Goal: Task Accomplishment & Management: Complete application form

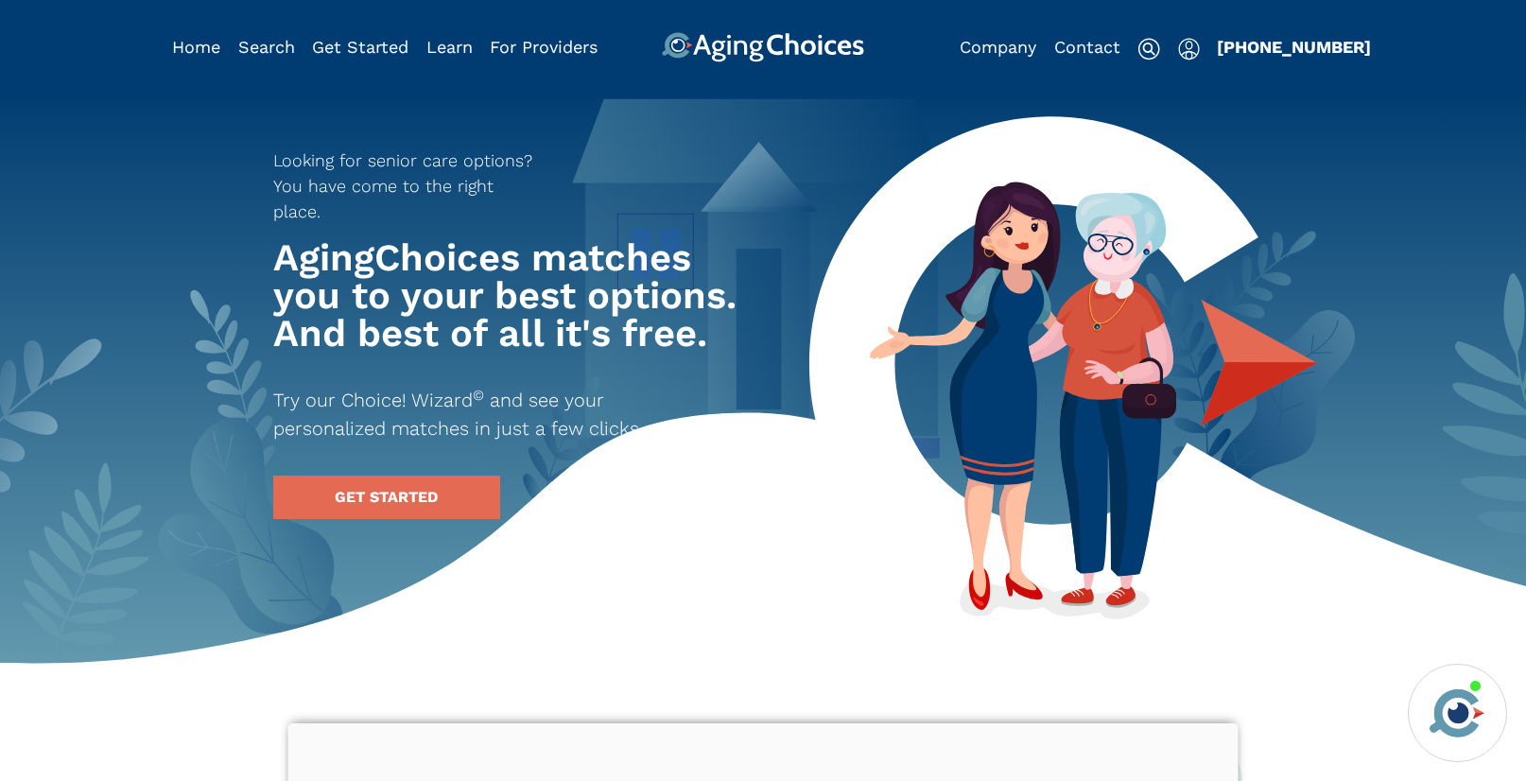
click at [1191, 51] on img "Popover trigger" at bounding box center [1189, 49] width 22 height 23
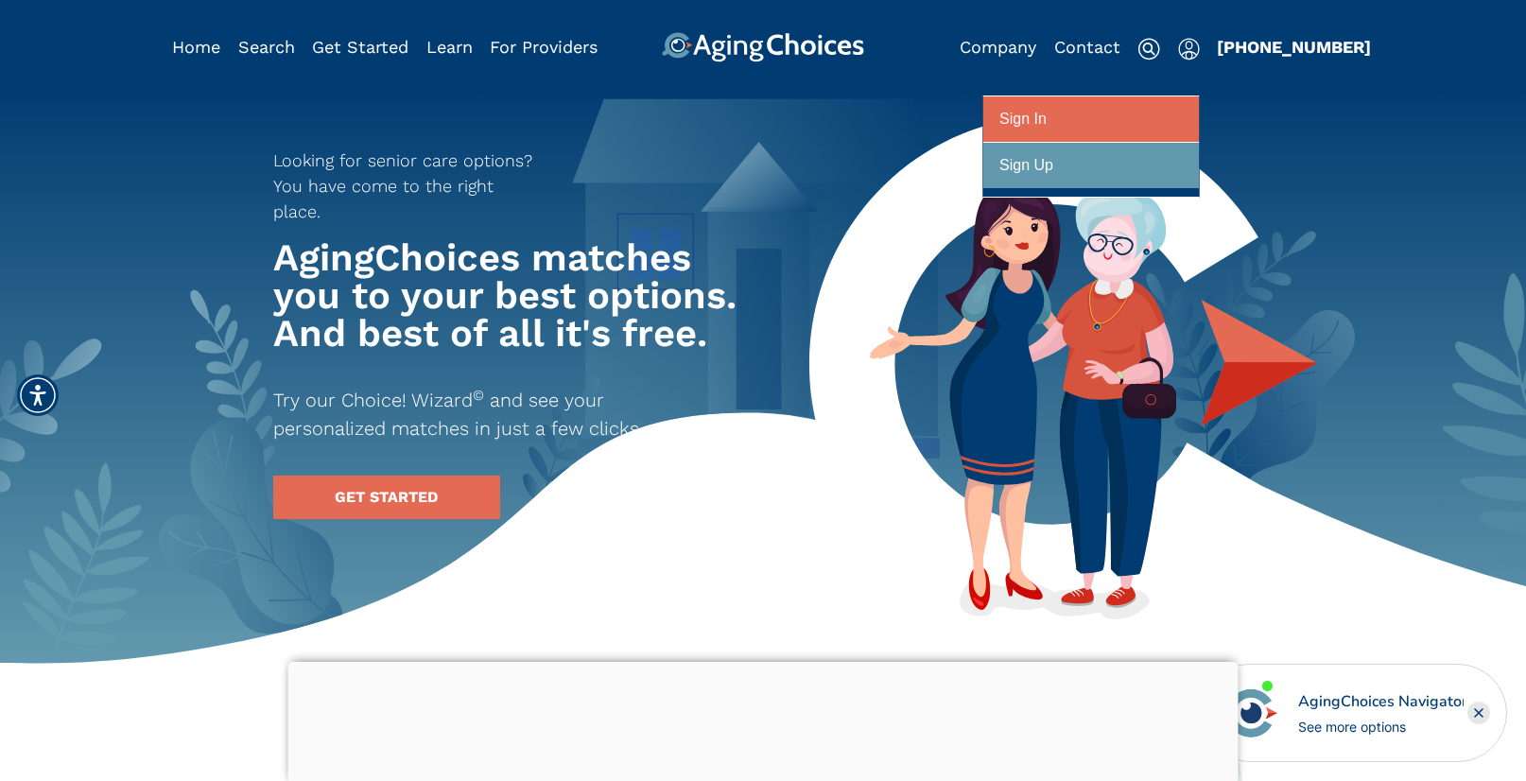
click at [1166, 111] on div at bounding box center [1090, 119] width 183 height 35
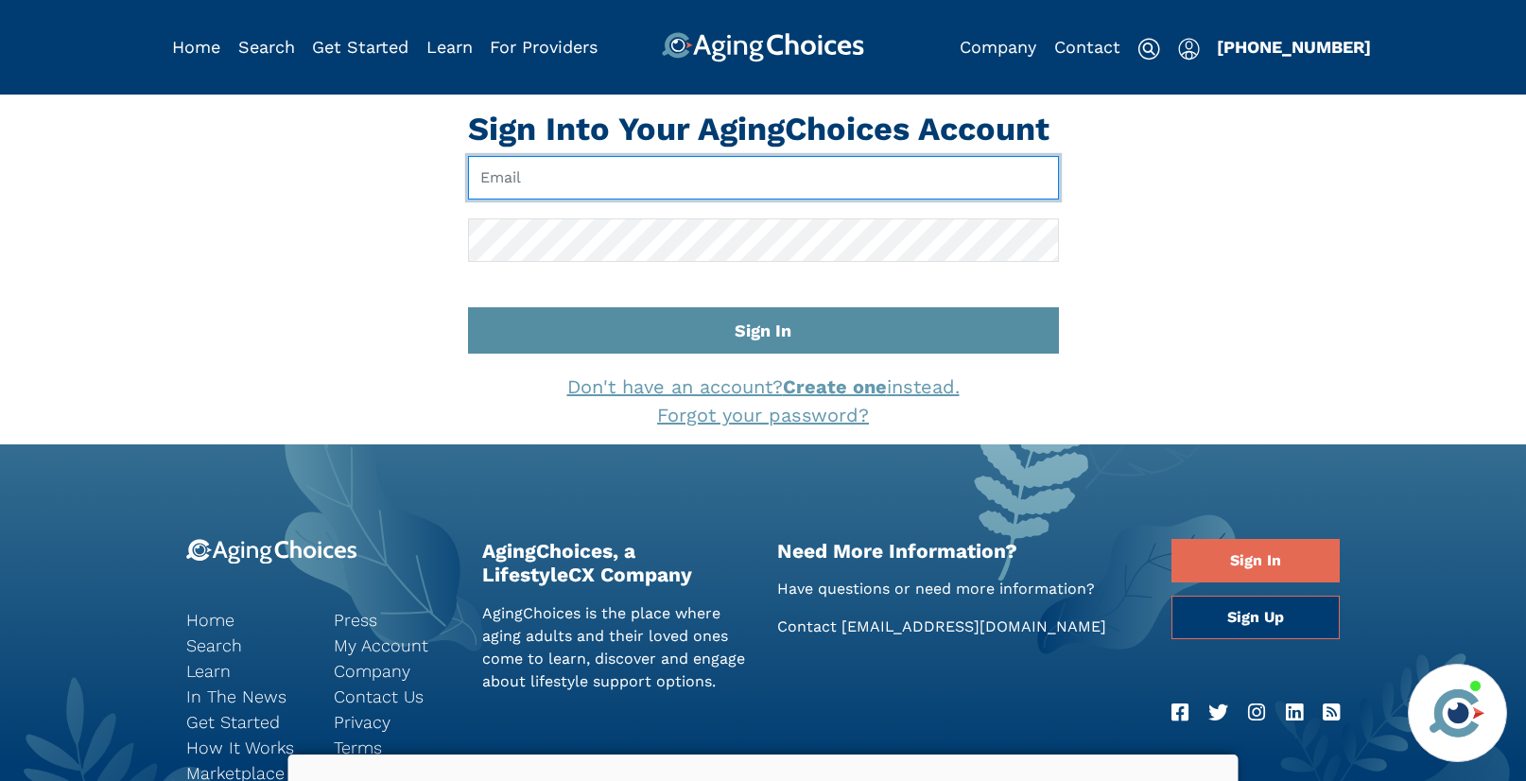
type input "[EMAIL_ADDRESS][DOMAIN_NAME]"
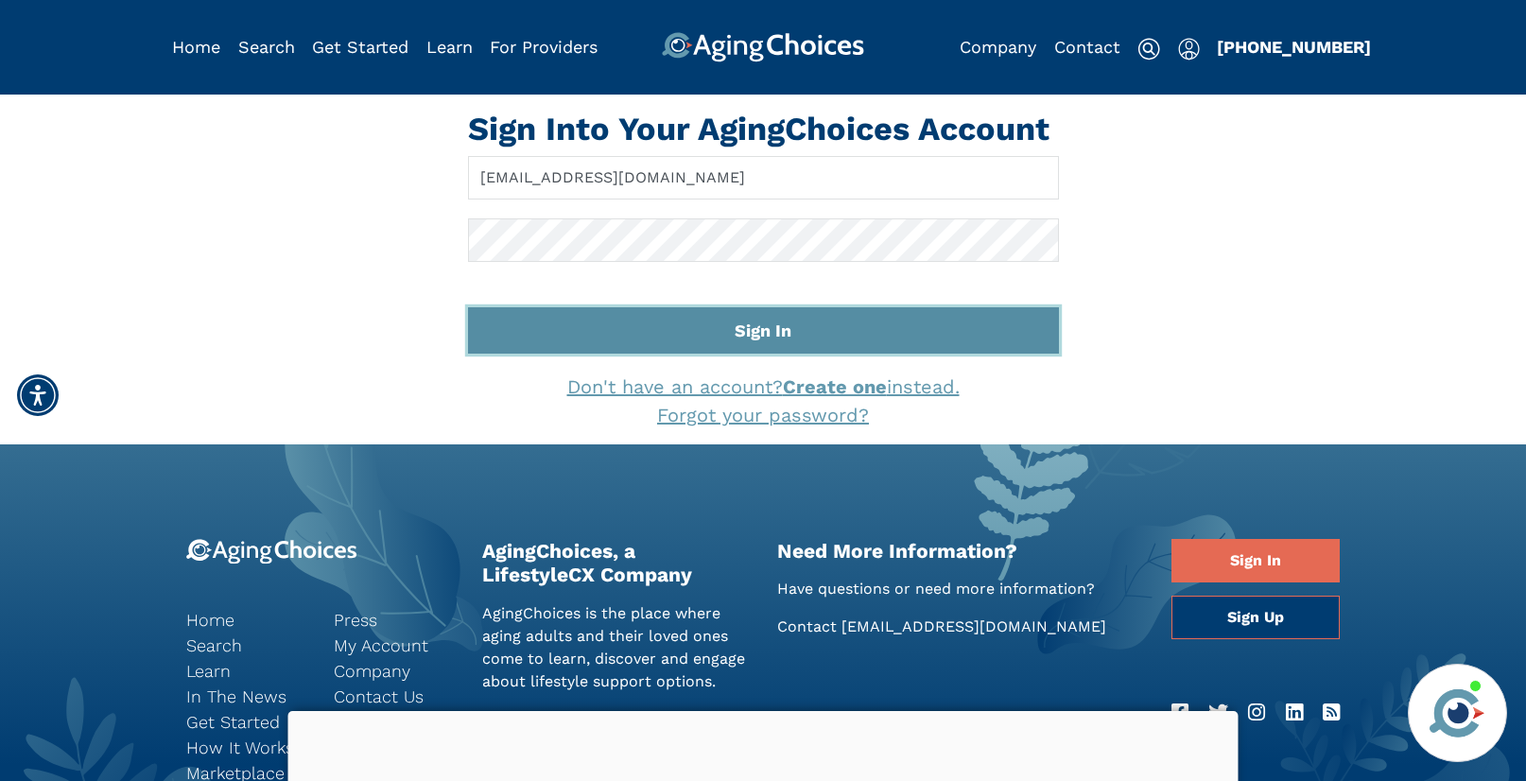
click at [783, 332] on button "Sign In" at bounding box center [763, 330] width 591 height 46
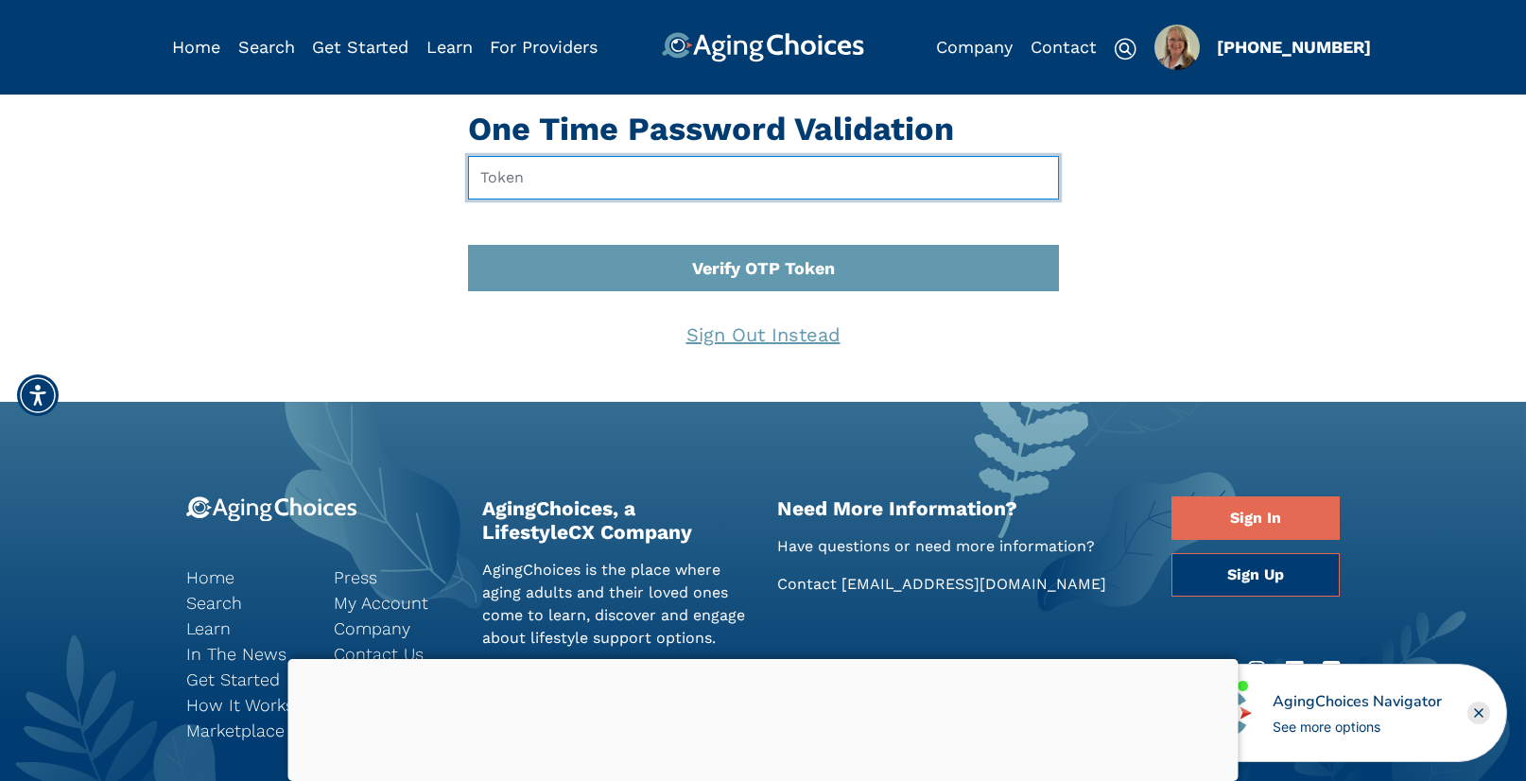
click at [556, 176] on input "text" at bounding box center [763, 177] width 591 height 43
type input "052845"
click at [468, 245] on button "Verify OTP Token" at bounding box center [763, 268] width 591 height 46
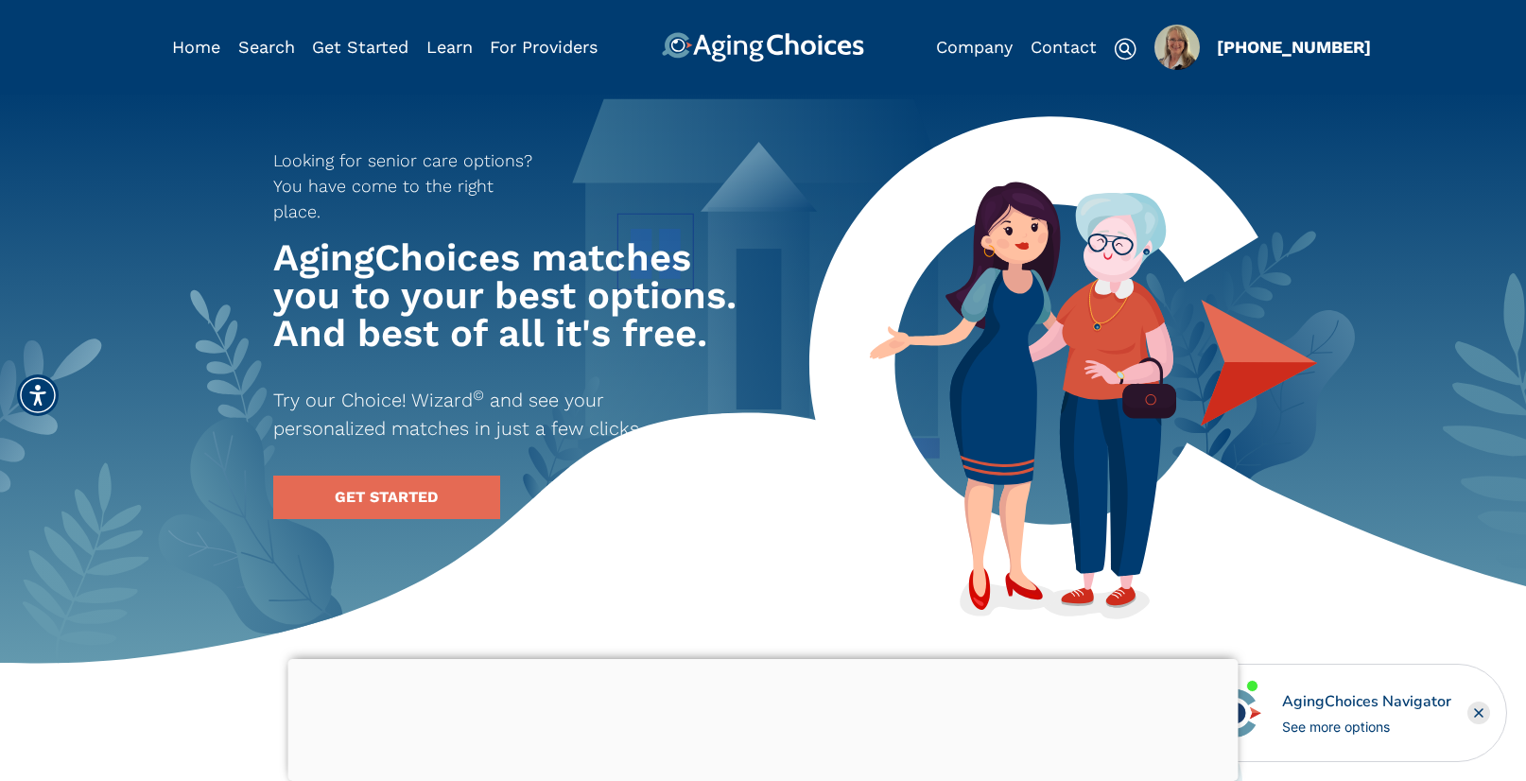
click at [1177, 51] on img "Popover trigger" at bounding box center [1176, 47] width 45 height 45
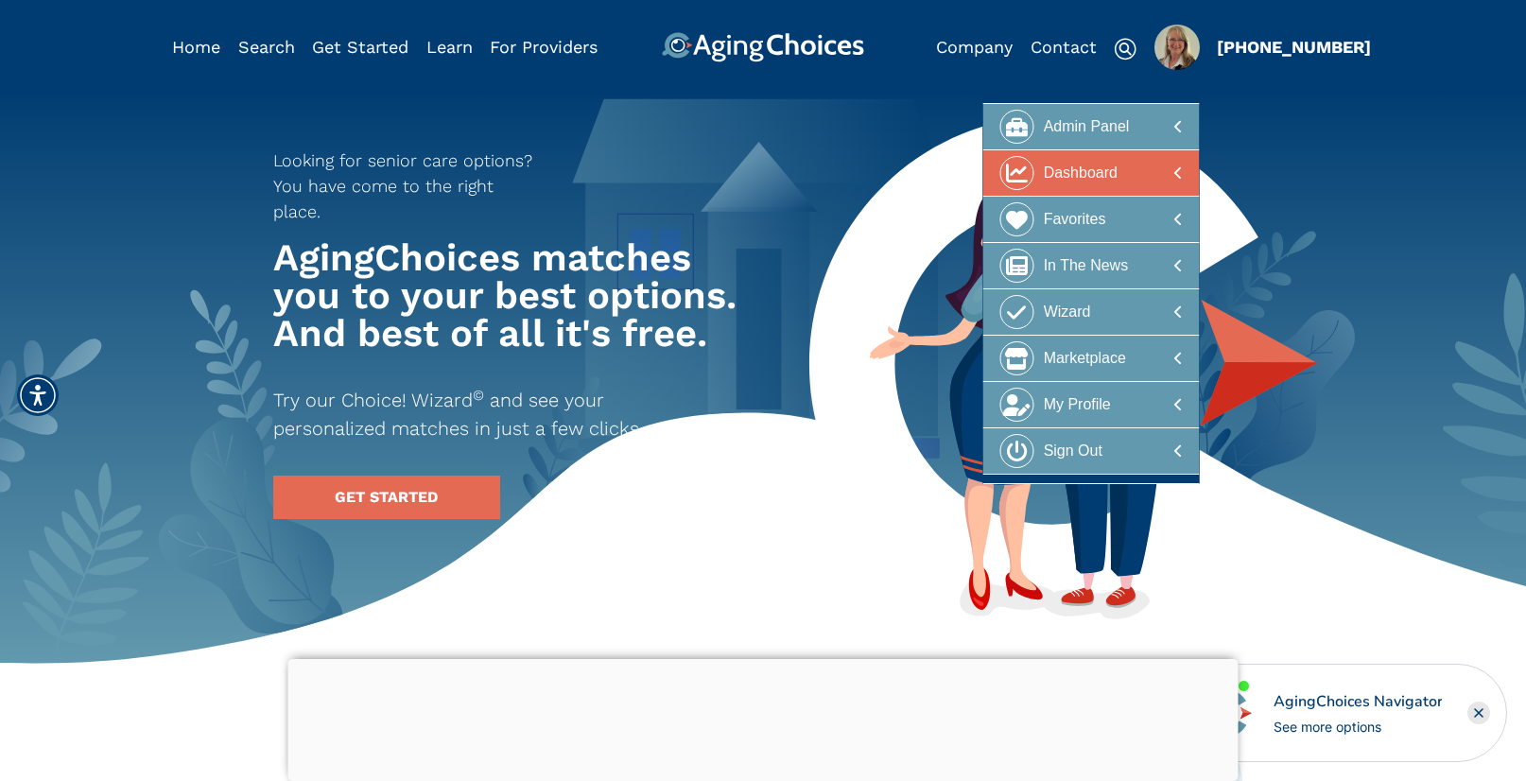
click at [1108, 170] on div "Dashboard" at bounding box center [1081, 173] width 74 height 35
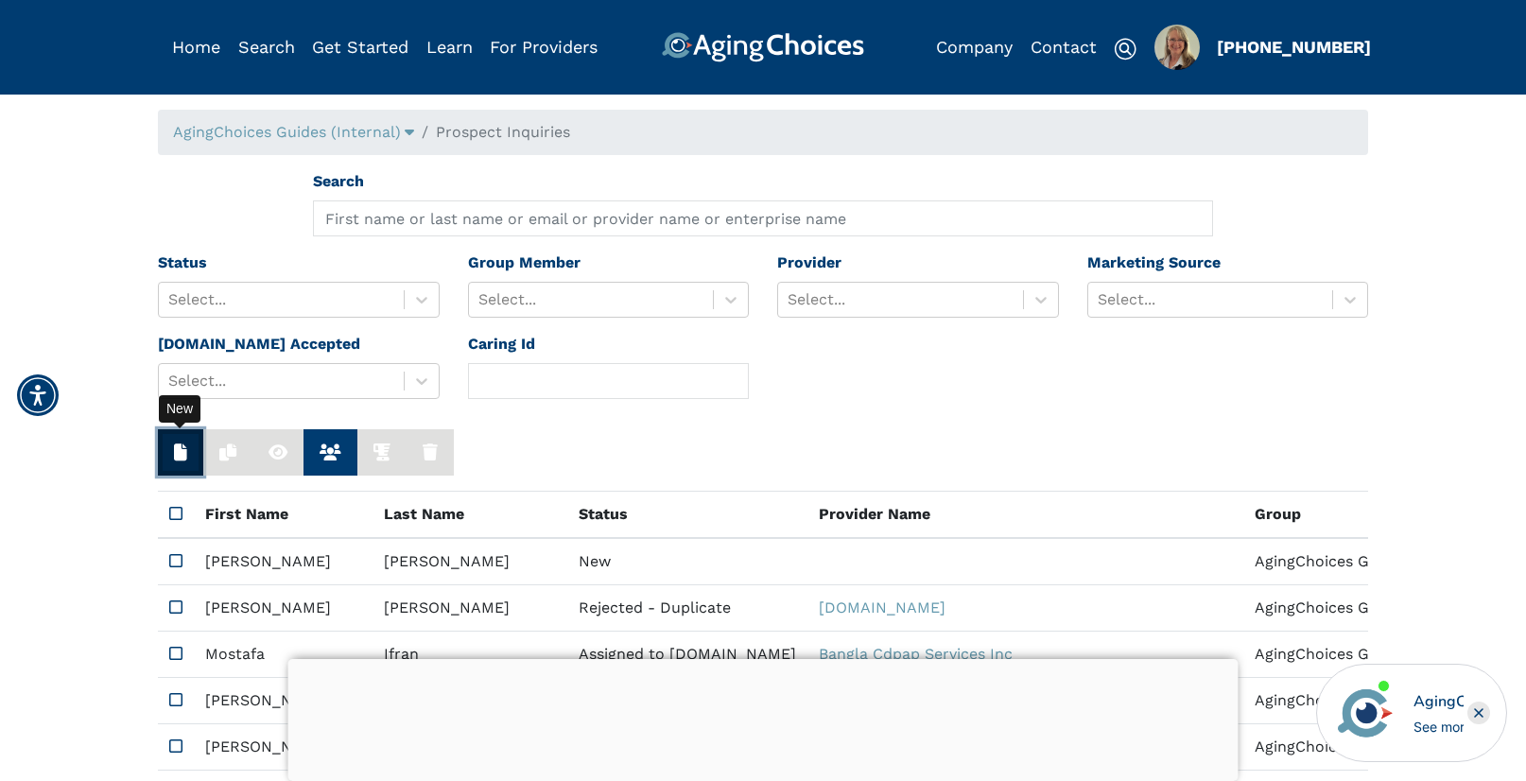
click at [166, 453] on button "button" at bounding box center [180, 452] width 45 height 46
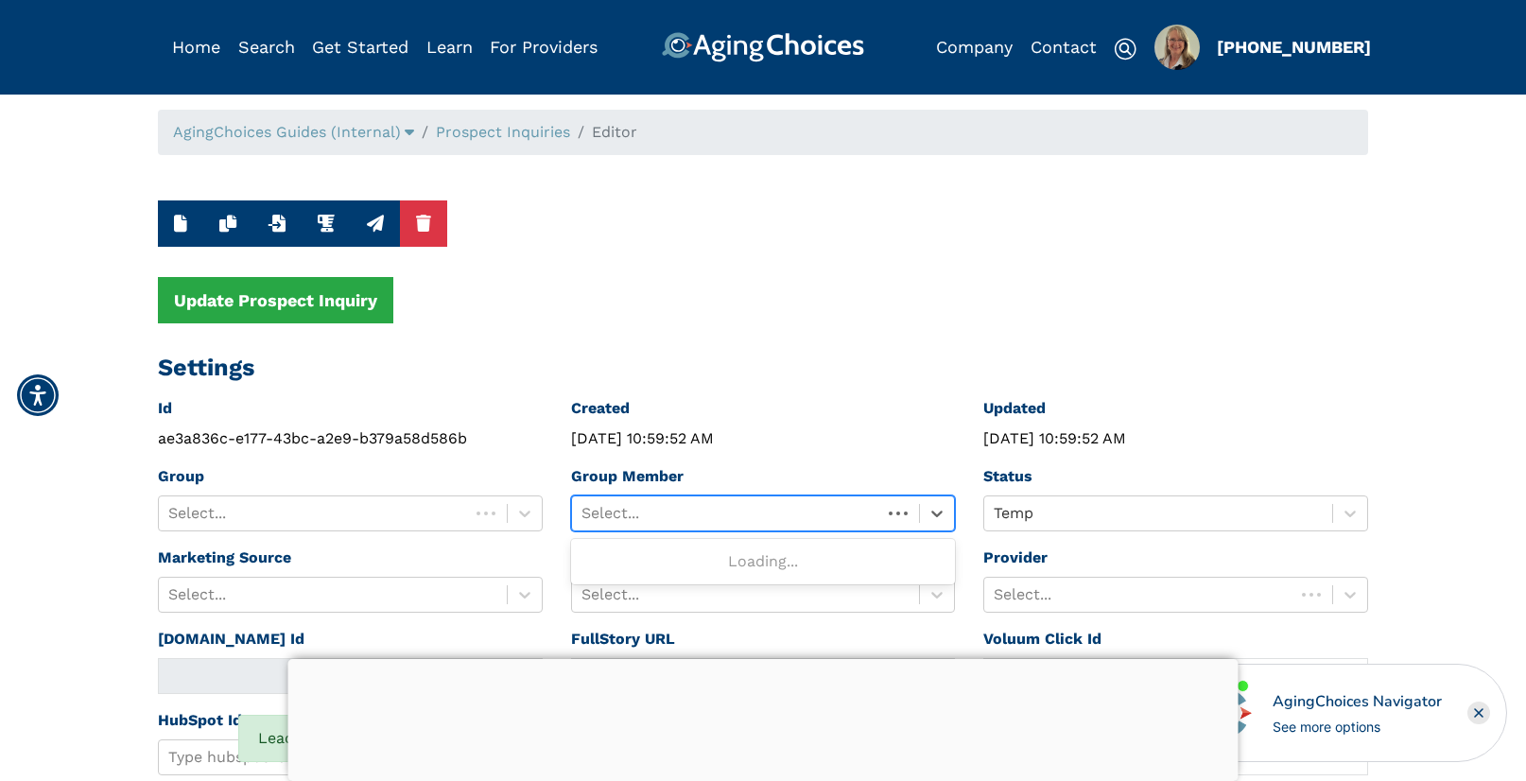
click at [654, 505] on div at bounding box center [726, 513] width 291 height 26
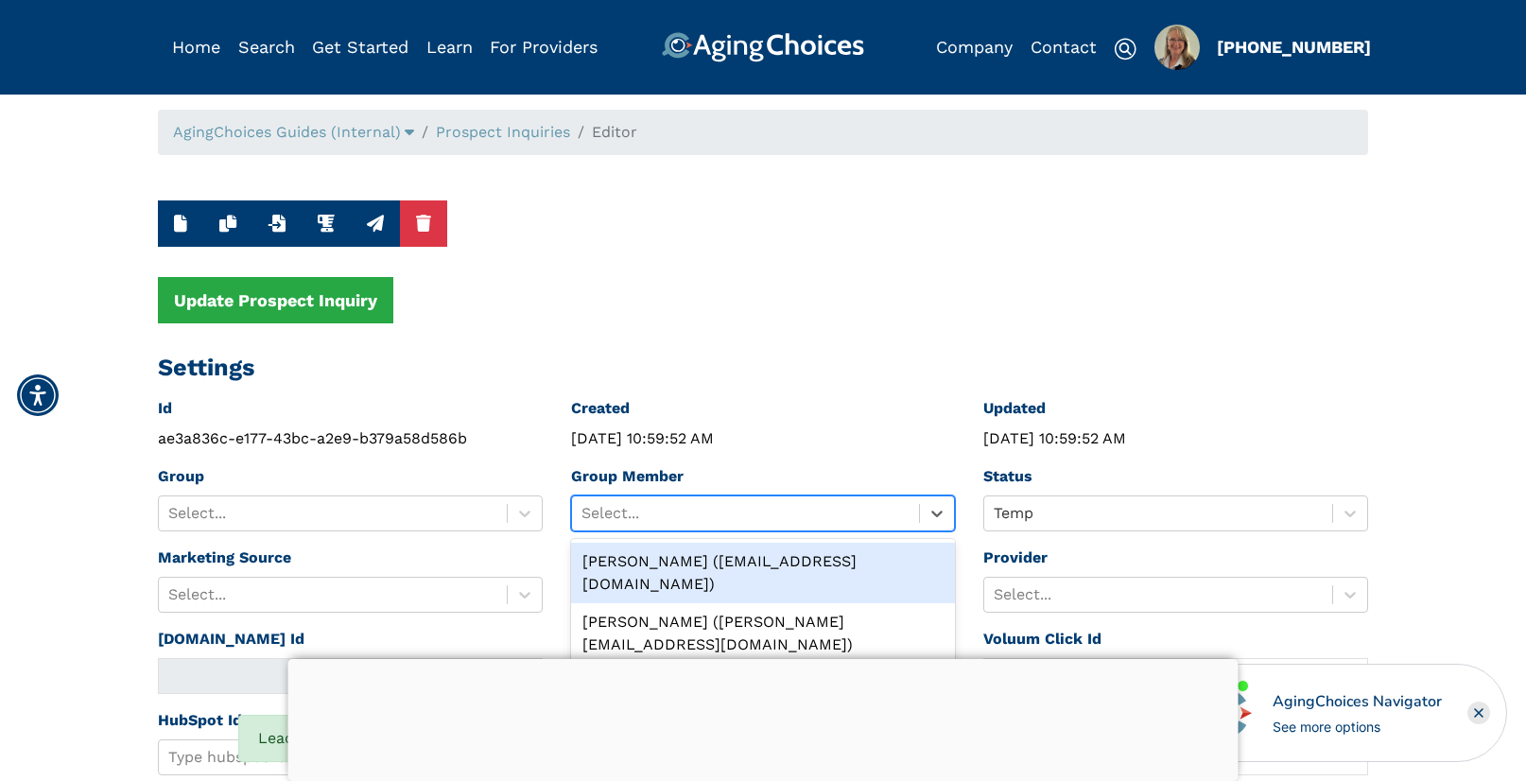
drag, startPoint x: 665, startPoint y: 561, endPoint x: 881, endPoint y: 530, distance: 217.8
click at [665, 561] on div "Peggy Wilcox (pwilcox@lifestylecx.com)" at bounding box center [763, 573] width 385 height 60
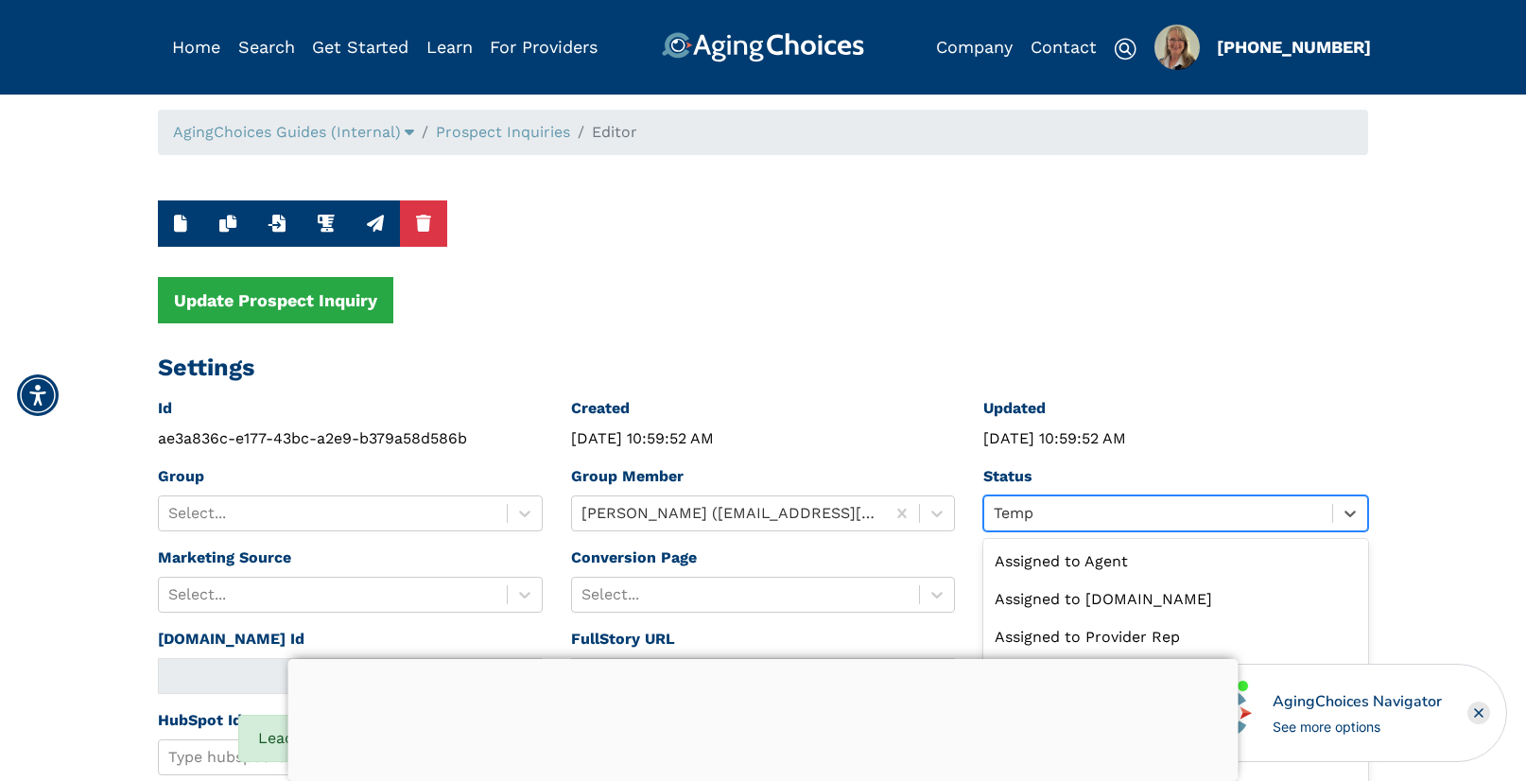
scroll to position [46, 0]
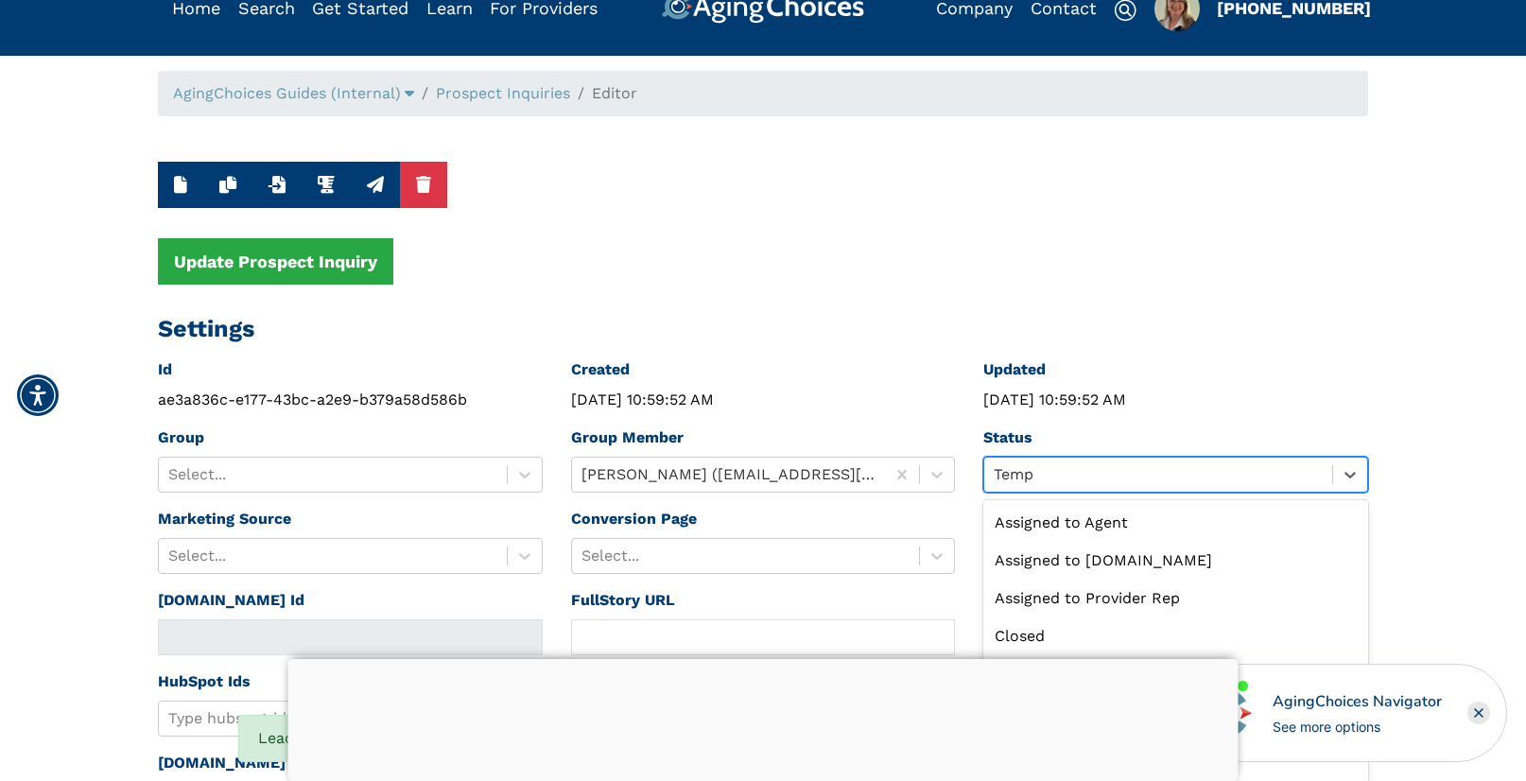
click at [1041, 492] on div "option Temp selected, 11 of 13. 13 results available. Use Up and Down to choose…" at bounding box center [1175, 475] width 385 height 36
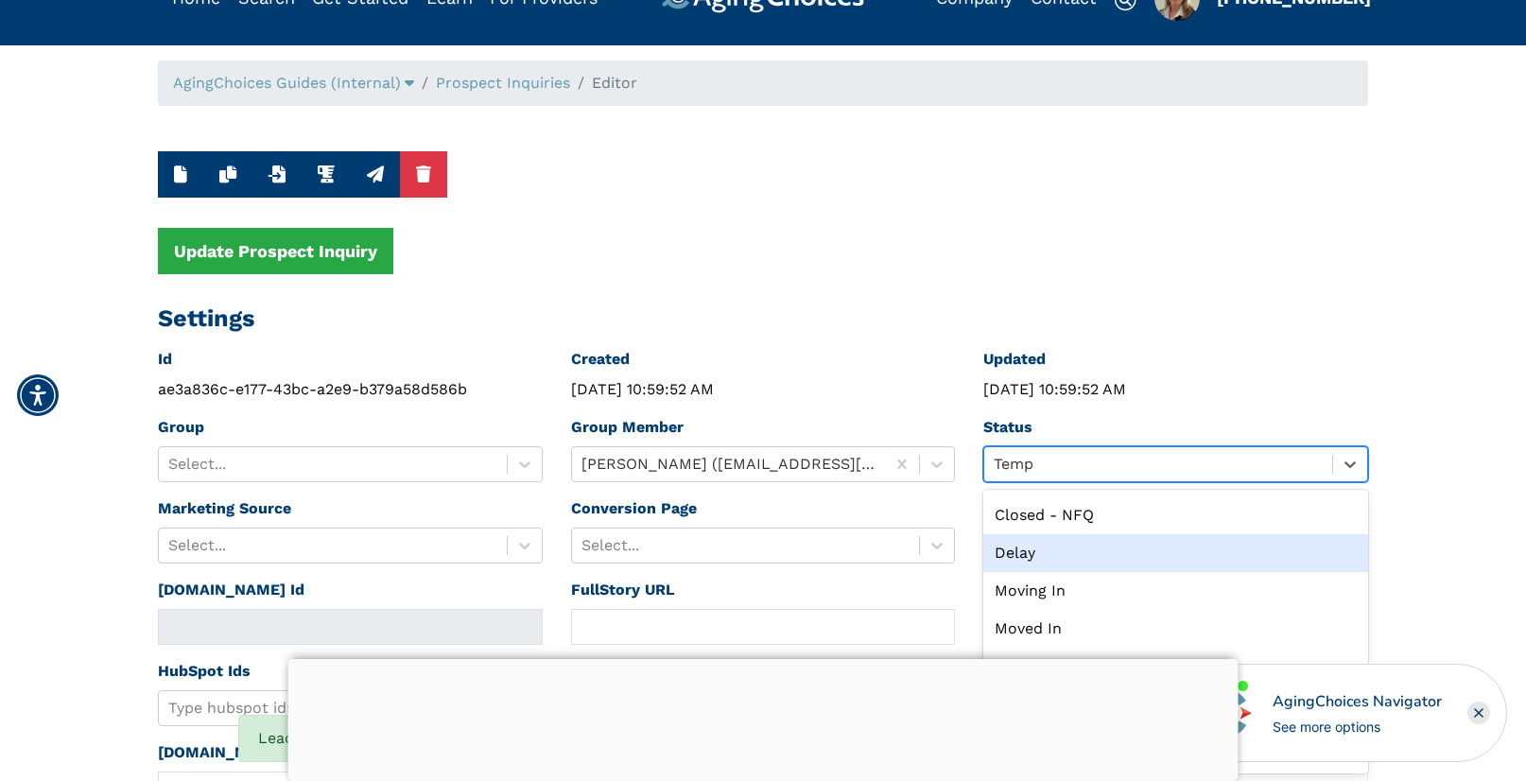
scroll to position [0, 0]
click at [1077, 543] on div "Assigned to Caring.com" at bounding box center [1175, 550] width 385 height 38
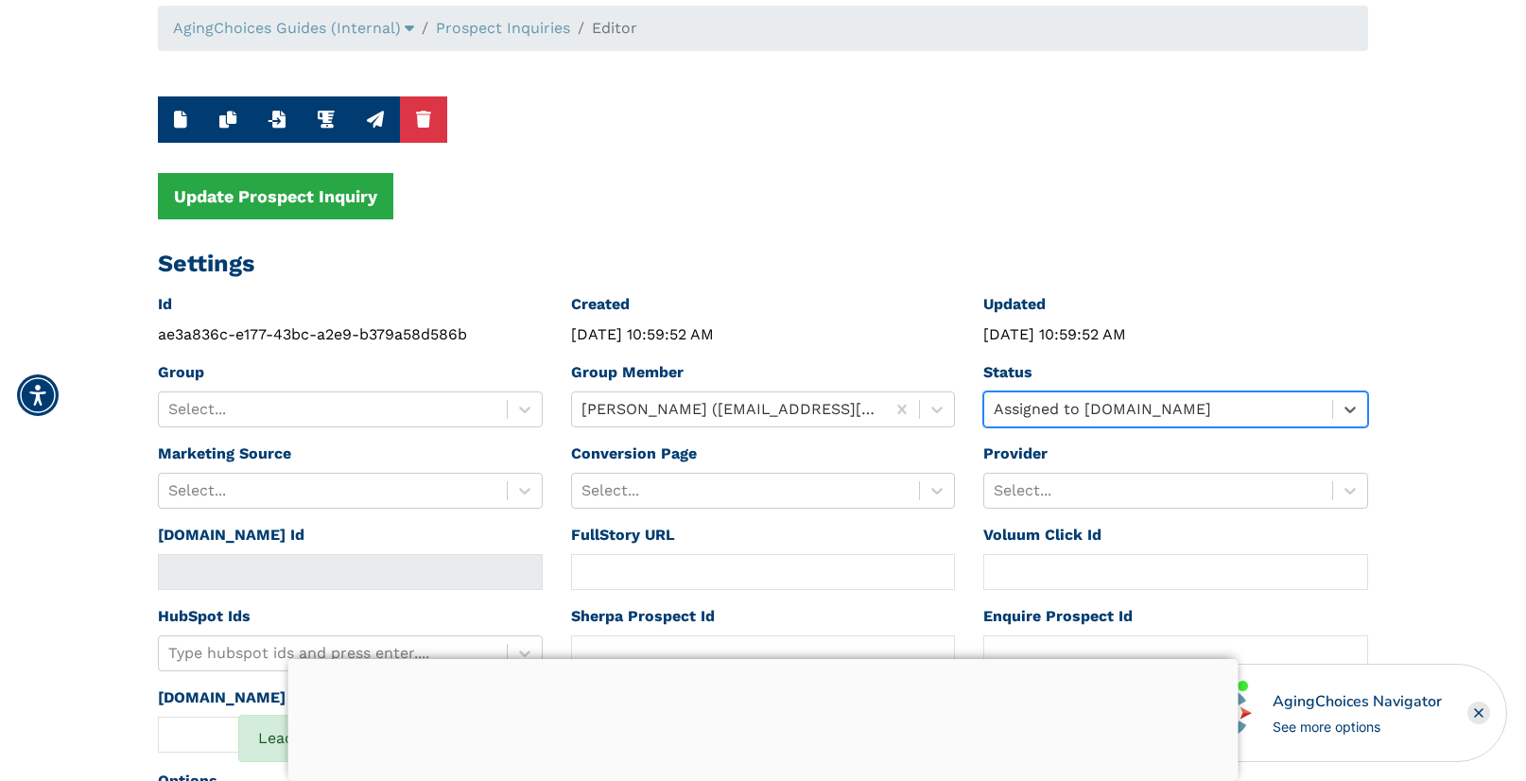
click at [1077, 509] on div "Select..." at bounding box center [1175, 491] width 385 height 36
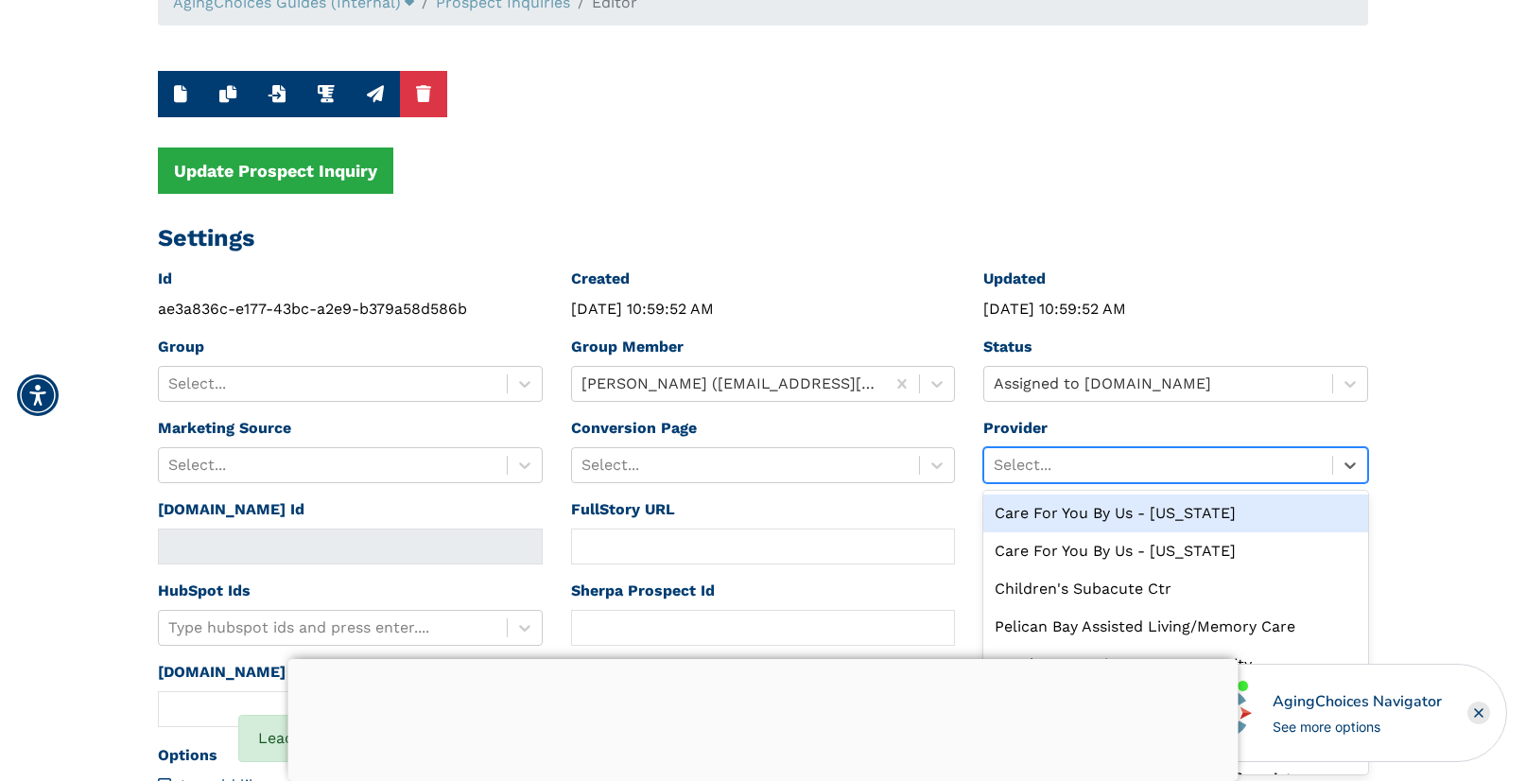
scroll to position [130, 0]
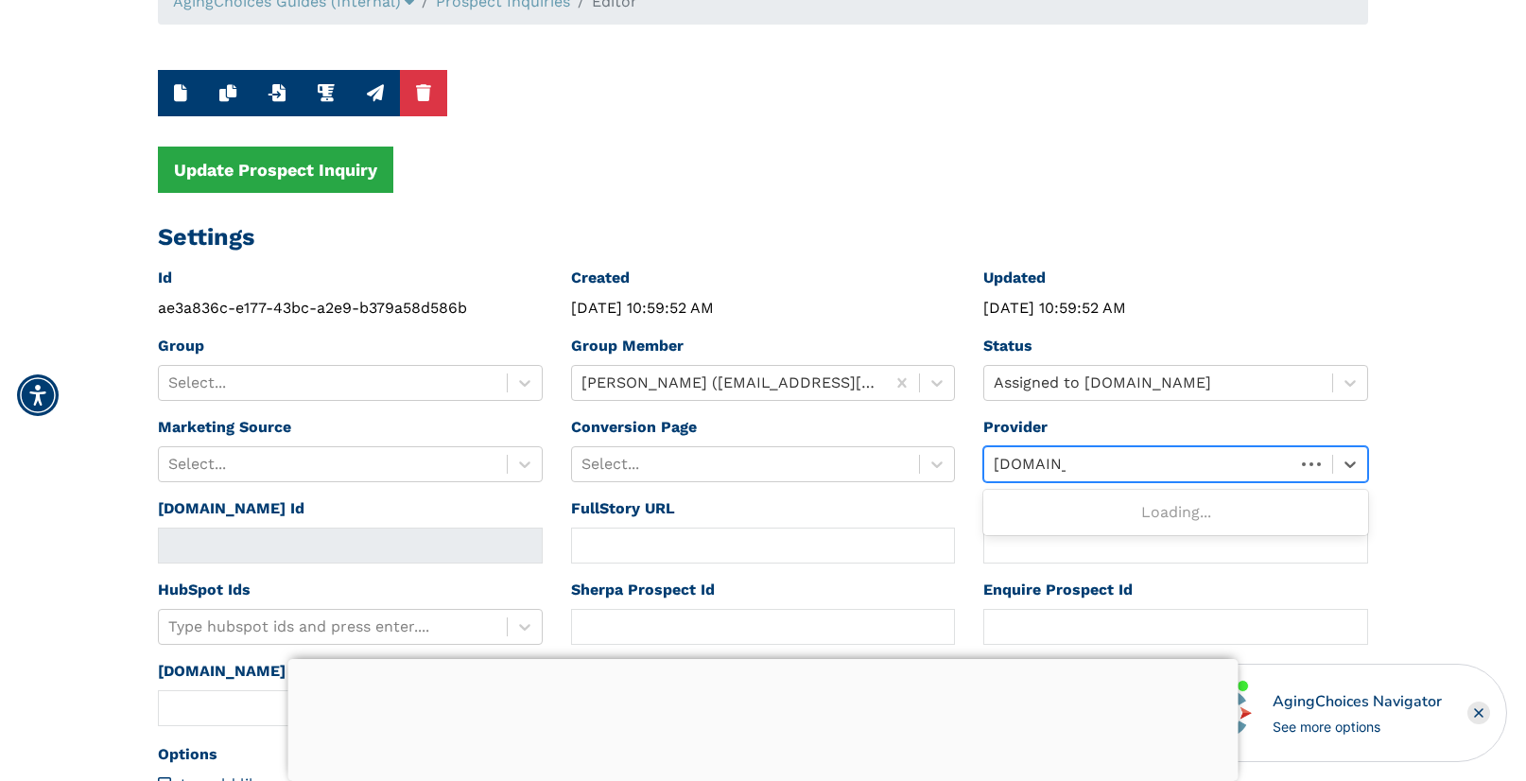
type input "caring.com"
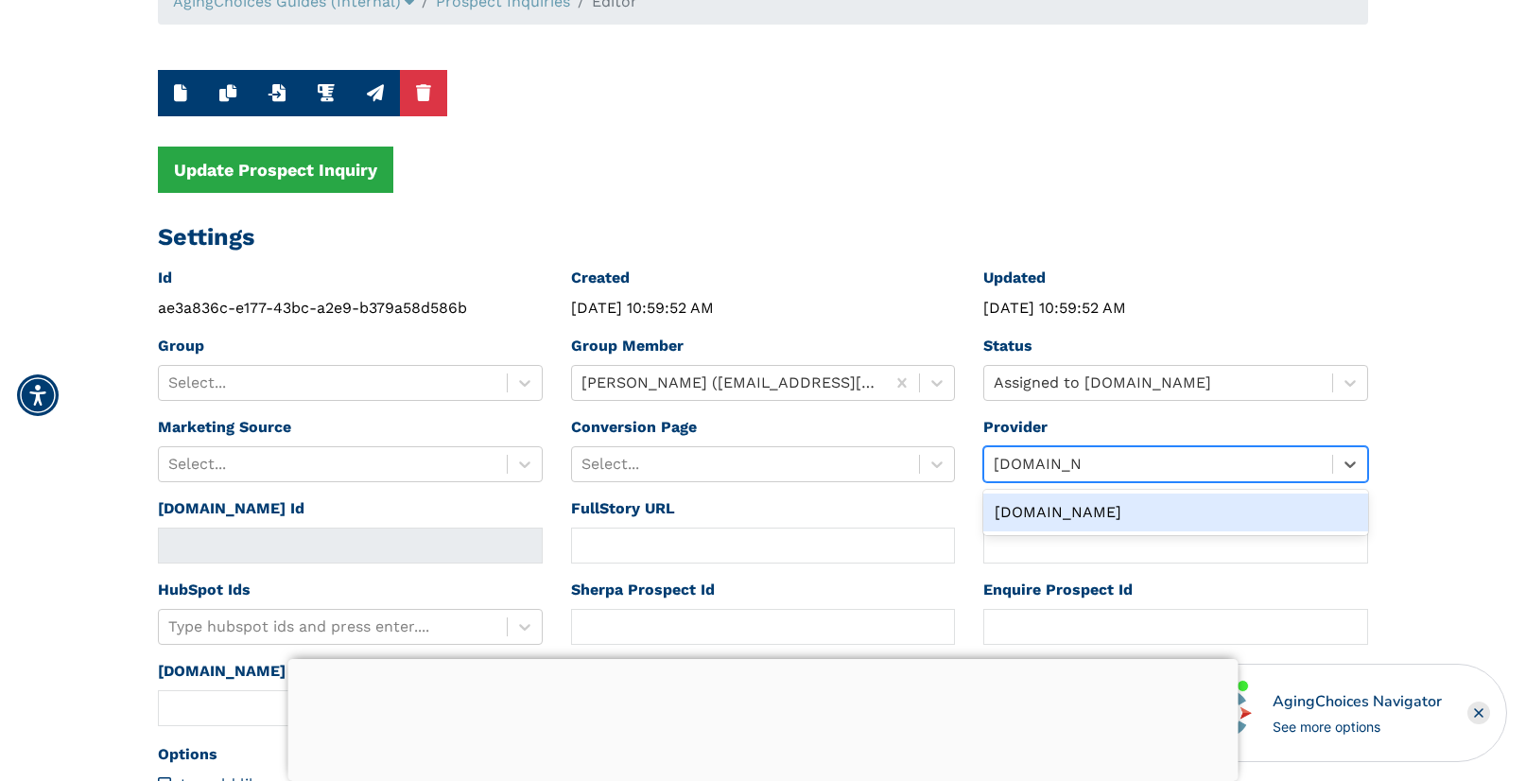
click at [1042, 508] on div "Caring.com" at bounding box center [1175, 512] width 385 height 38
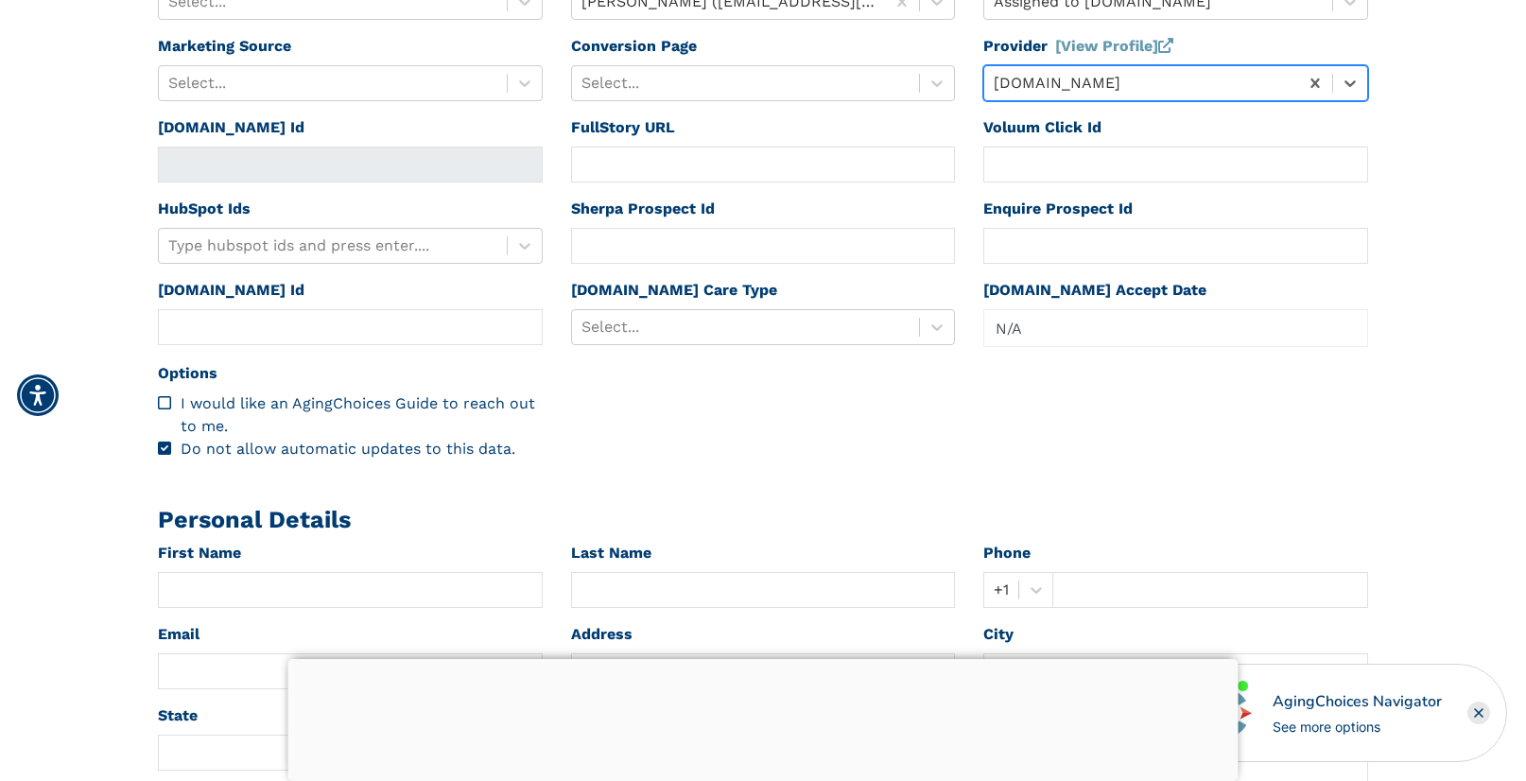
scroll to position [715, 0]
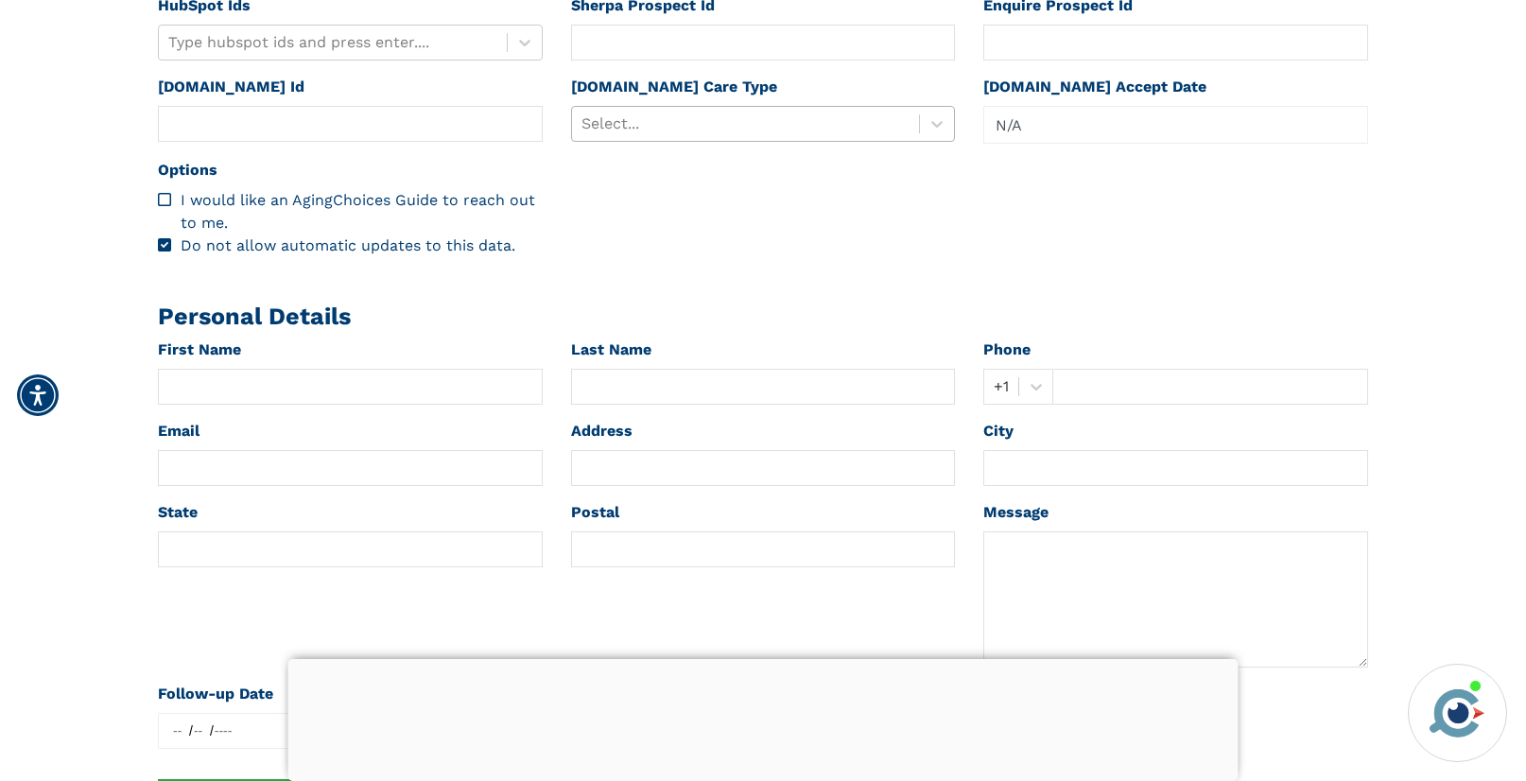
click at [667, 131] on div at bounding box center [745, 124] width 329 height 26
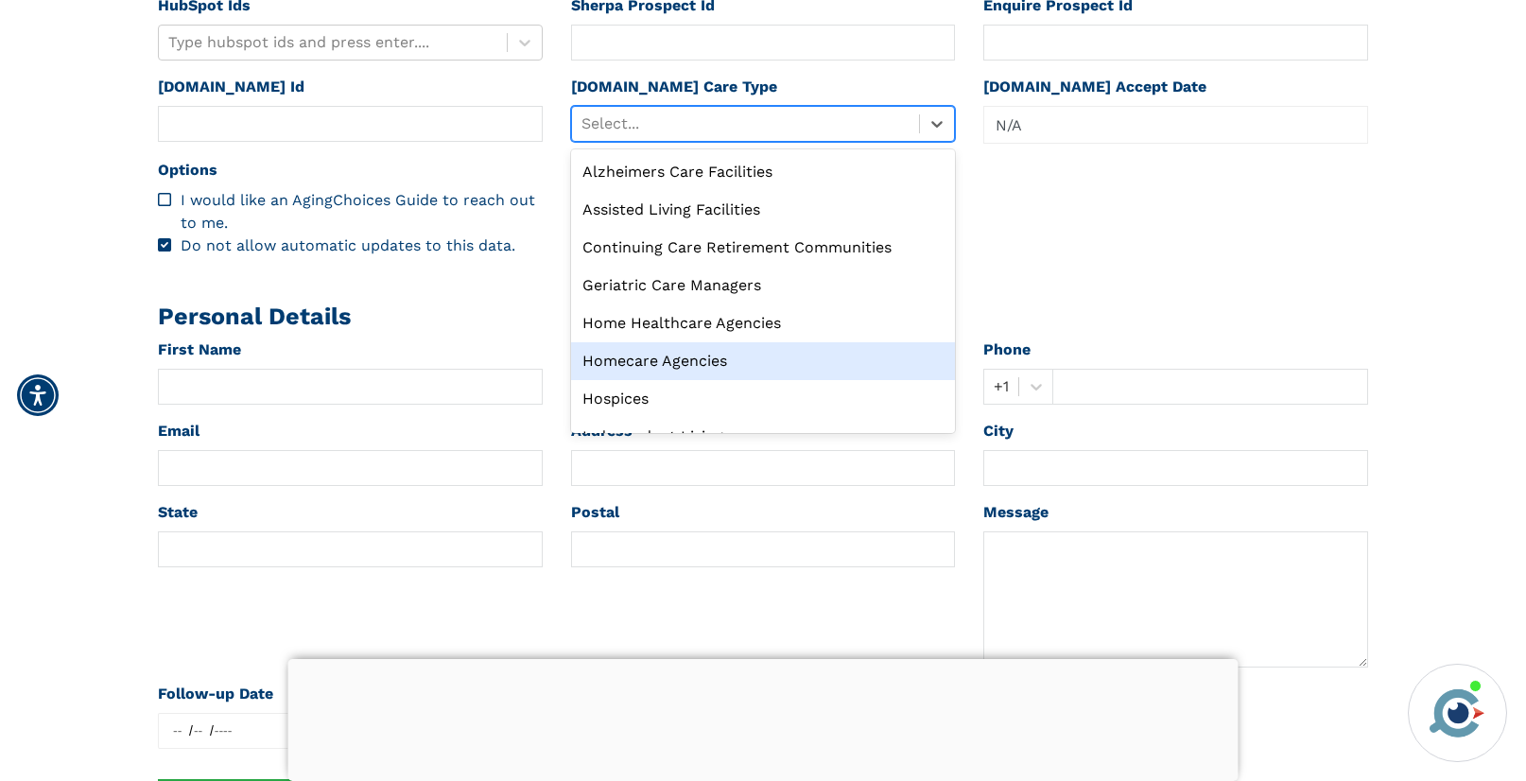
click at [691, 364] on div "Homecare Agencies" at bounding box center [763, 361] width 385 height 38
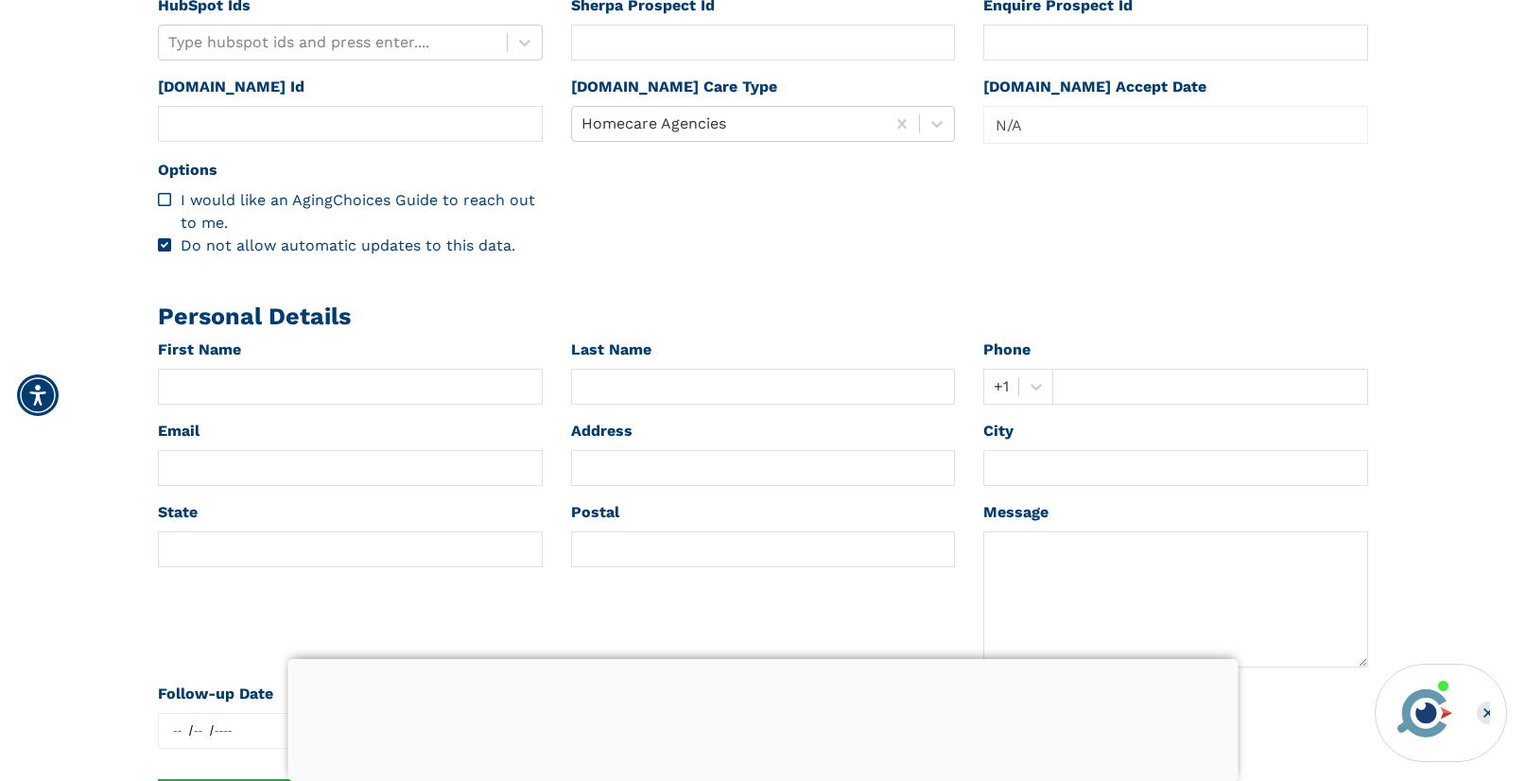
click at [756, 659] on div at bounding box center [763, 659] width 950 height 0
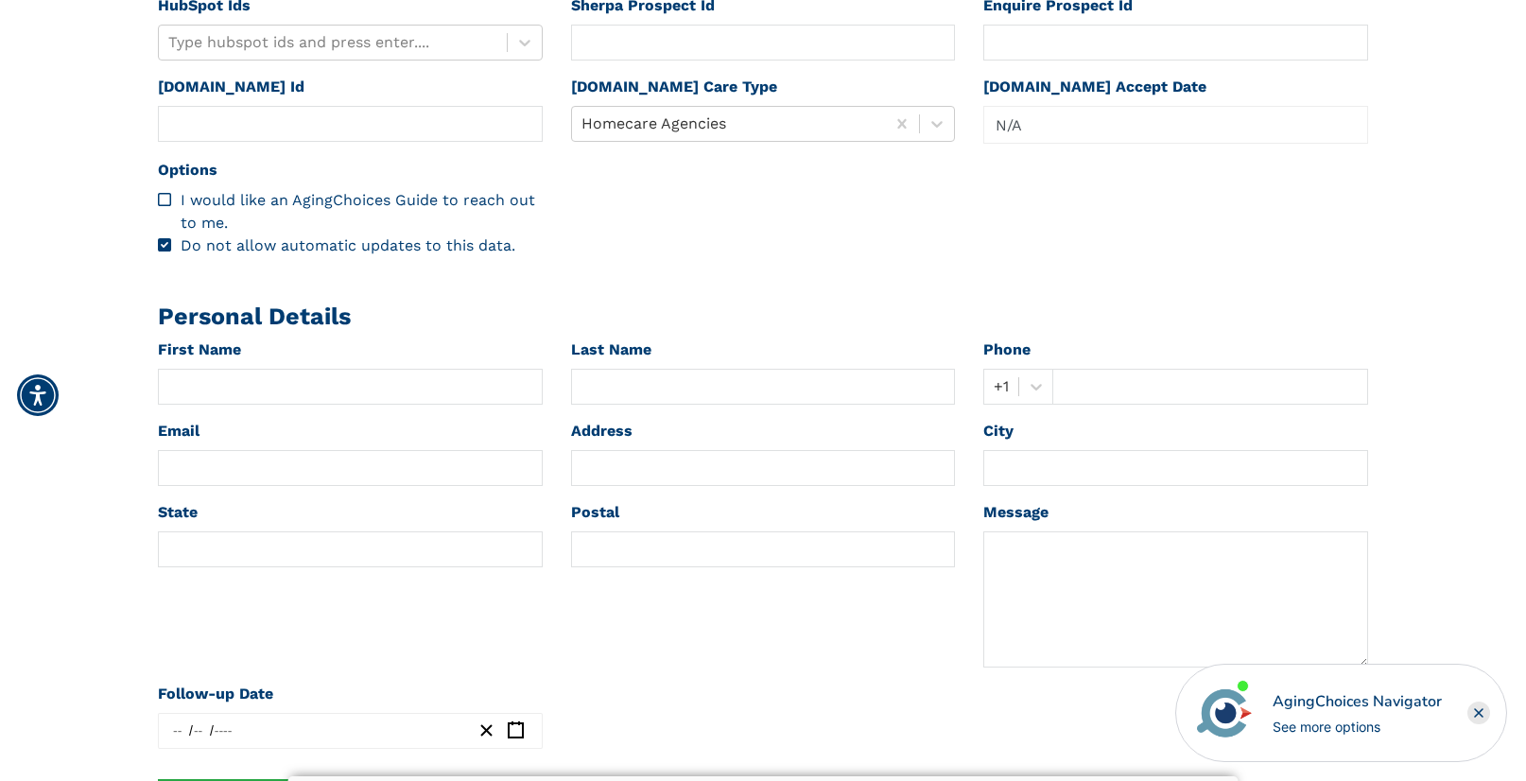
click at [1479, 711] on icon "Close" at bounding box center [1479, 713] width 8 height 8
click at [1477, 706] on rect "Close" at bounding box center [1478, 712] width 23 height 23
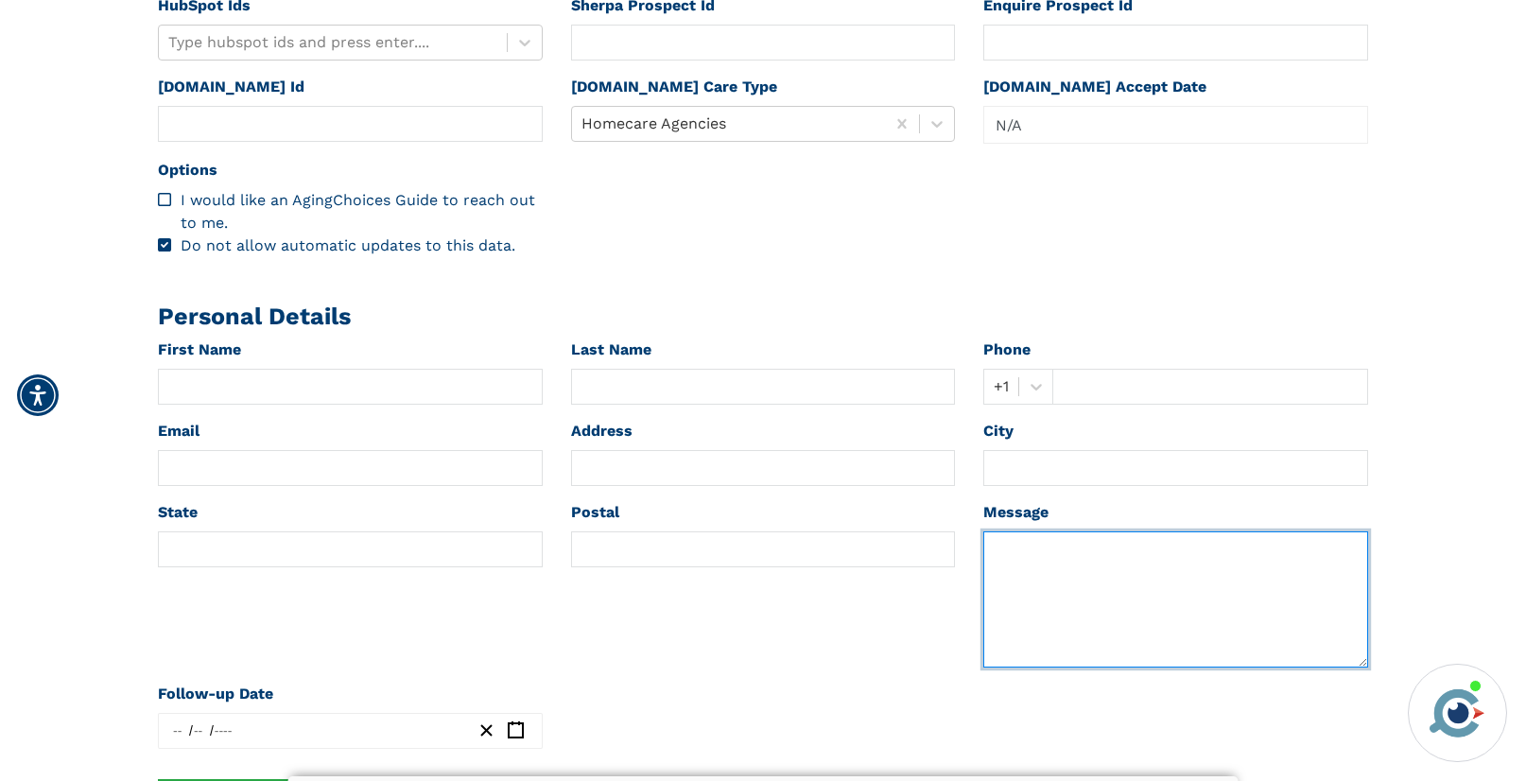
click at [1045, 580] on textarea at bounding box center [1175, 599] width 385 height 136
paste textarea "Alan Last Name Paradis Phone +1 207-852-8168 Email jalanp@aol.com Zip code 0266…"
click at [1009, 553] on textarea "Alan Last Name Paradis Phone +1 207-852-8168 Email jalanp@aol.com Zip code 0266…" at bounding box center [1175, 599] width 385 height 136
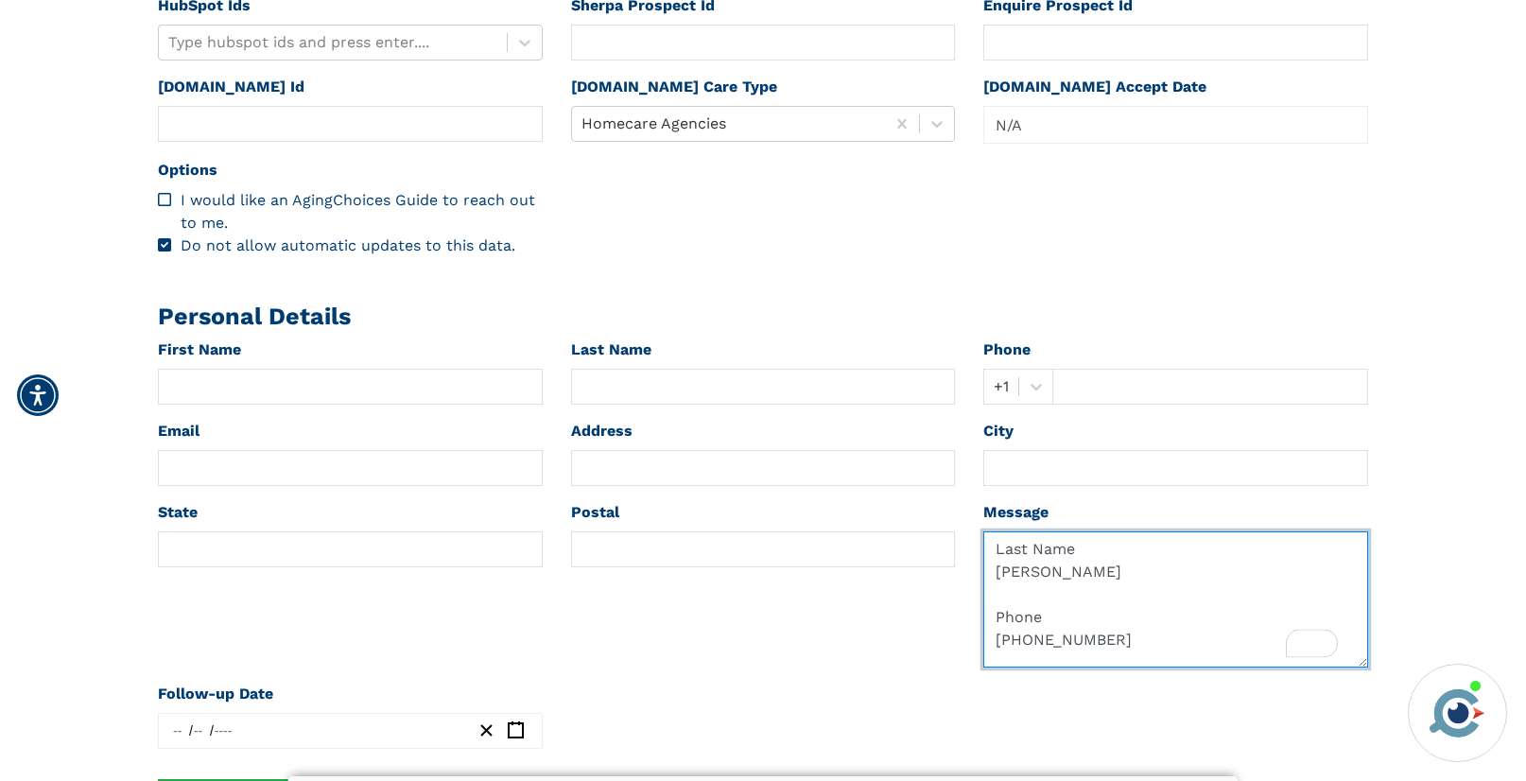
type textarea "Last Name Paradis Phone +1 207-852-8168 Email jalanp@aol.com Zip code 02664 Mes…"
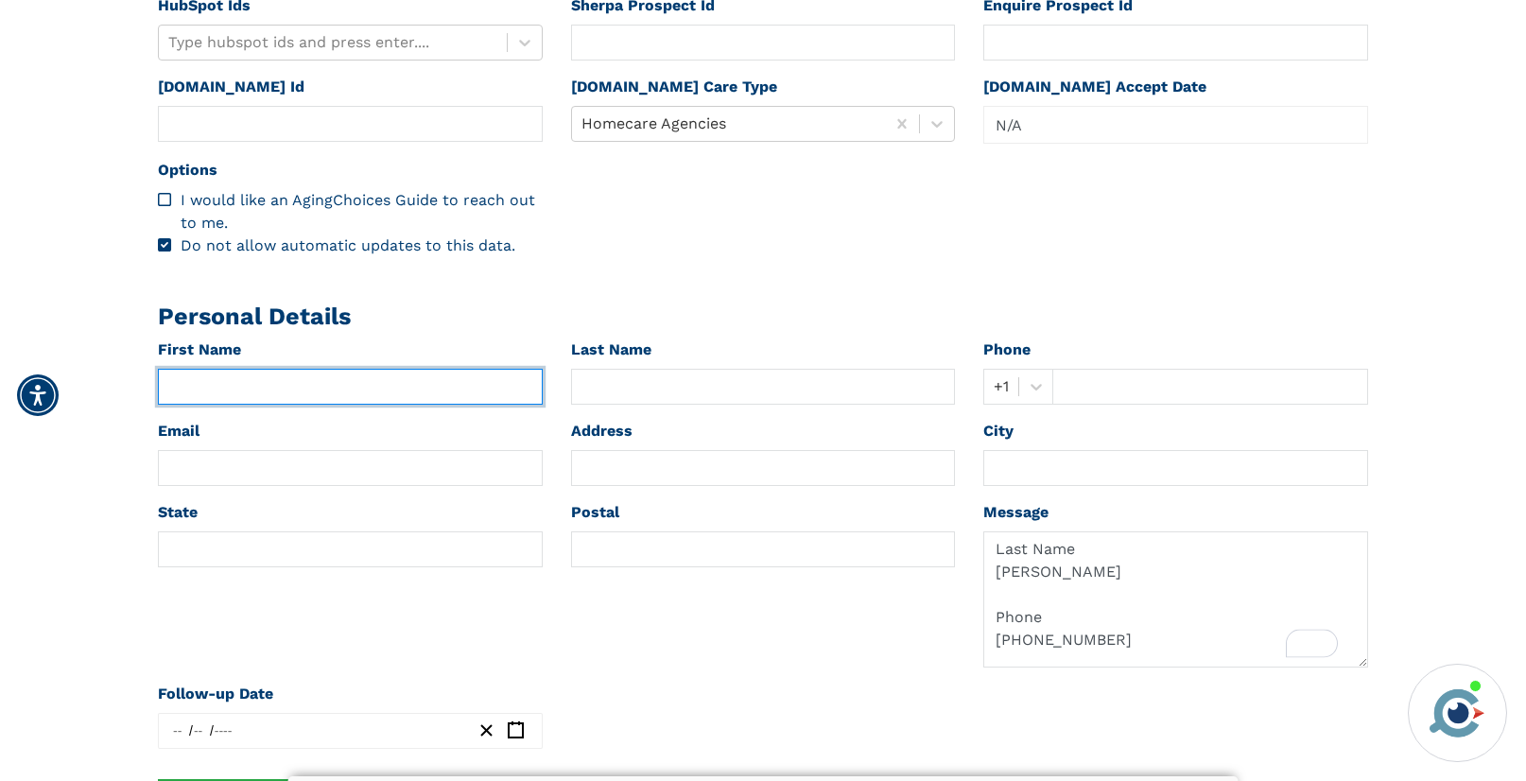
click at [283, 376] on input "text" at bounding box center [350, 387] width 385 height 36
paste input "Alan"
type input "Alan"
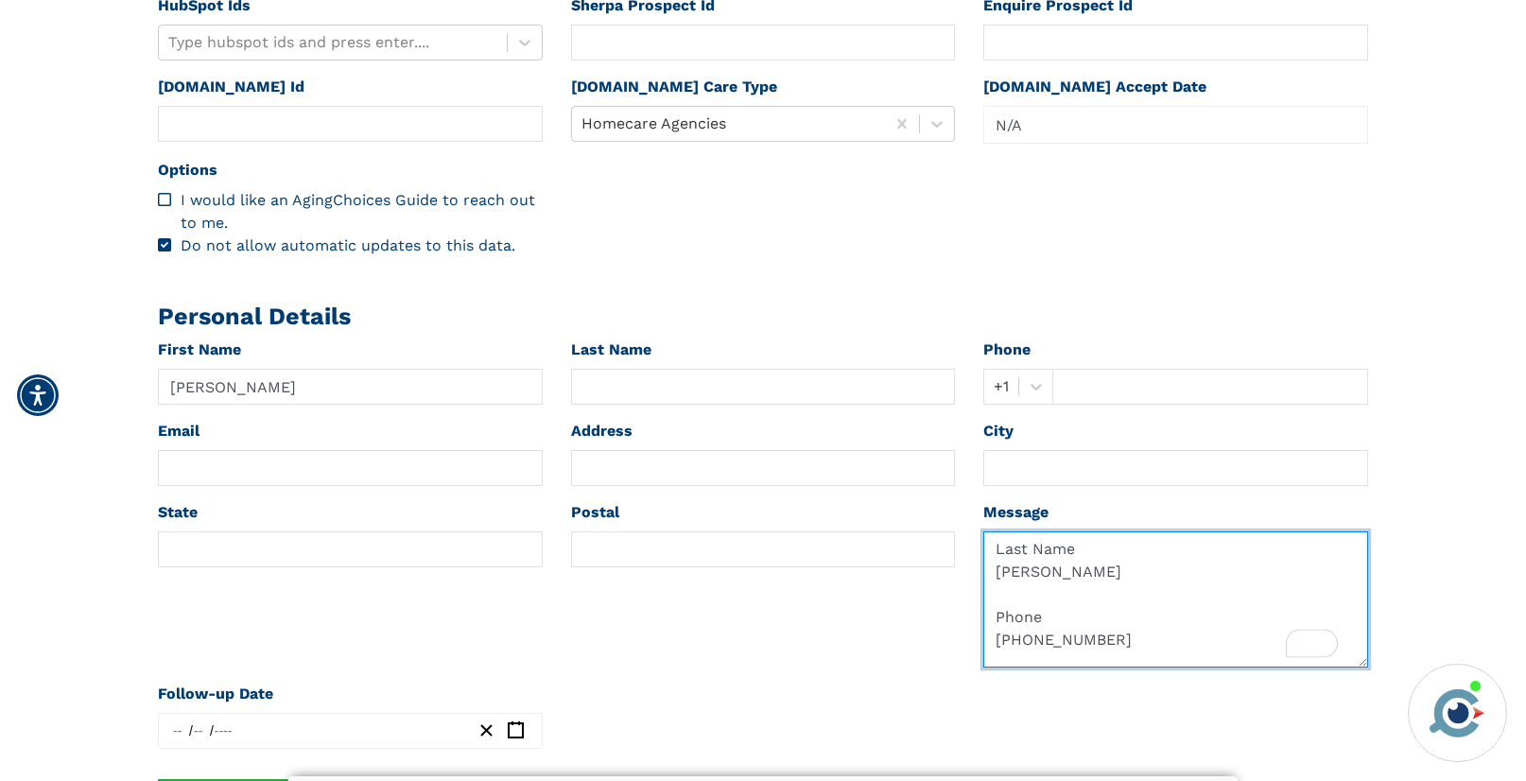
click at [1025, 614] on textarea "Last Name Paradis Phone +1 207-852-8168 Email jalanp@aol.com Zip code 02664 Mes…" at bounding box center [1175, 599] width 385 height 136
type textarea "Last Name Phone +1 207-852-8168 Email jalanp@aol.com Zip code 02664 Message/Lev…"
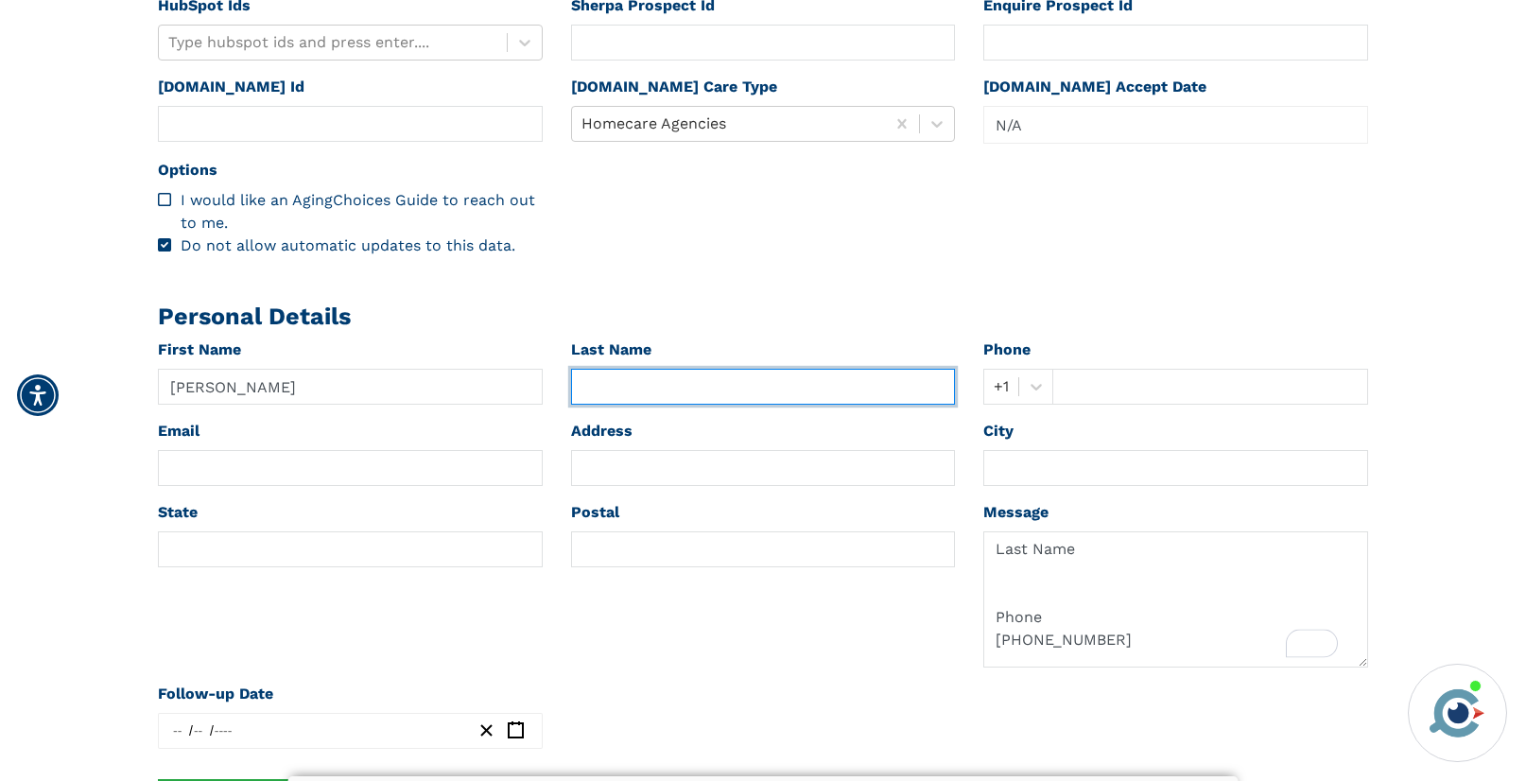
click at [709, 389] on input "text" at bounding box center [763, 387] width 385 height 36
paste input "Paradis"
type input "Paradis"
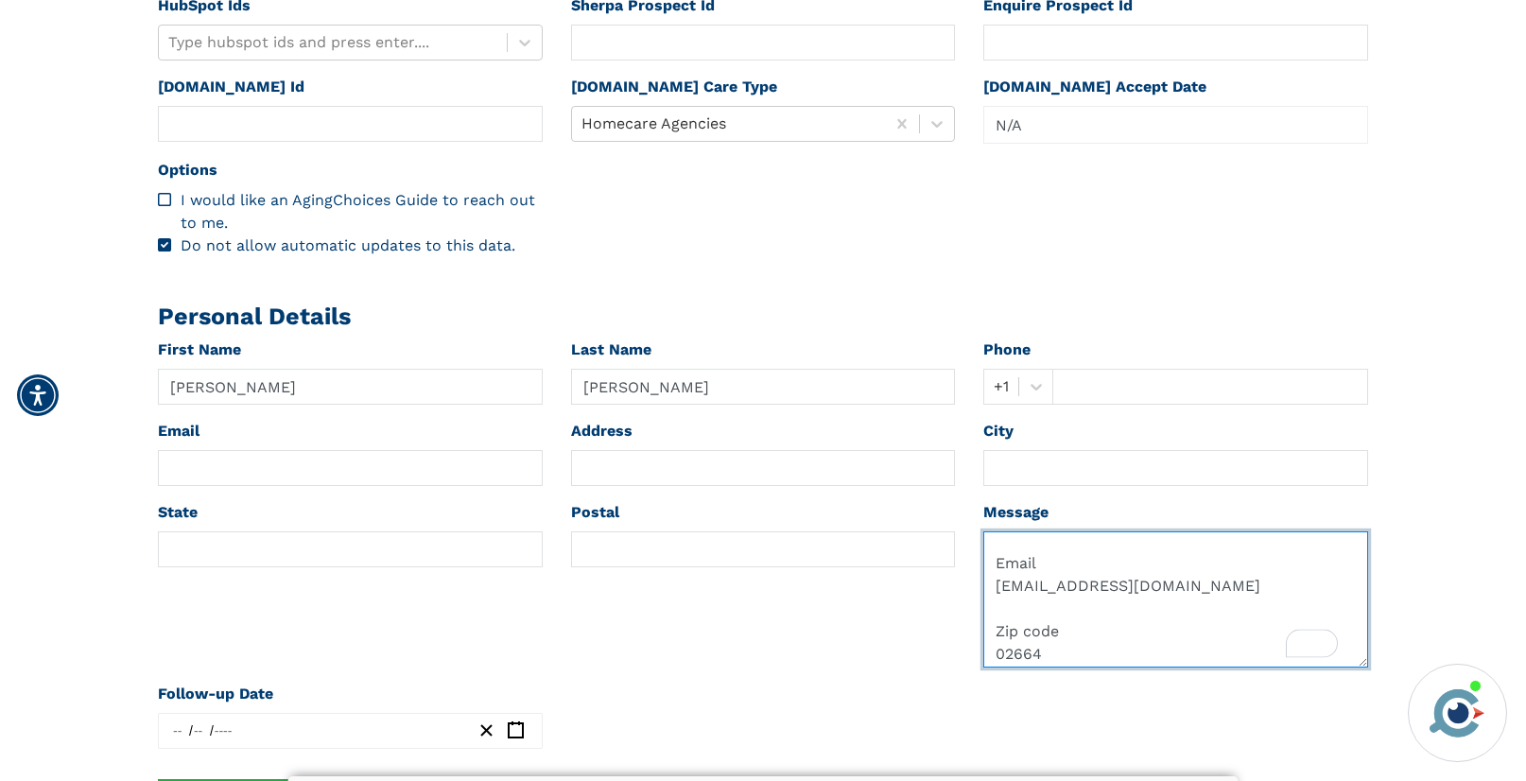
click at [1023, 564] on textarea "Last Name Phone +1 207-852-8168 Email jalanp@aol.com Zip code 02664 Message/Lev…" at bounding box center [1175, 599] width 385 height 136
drag, startPoint x: 1023, startPoint y: 563, endPoint x: 1087, endPoint y: 566, distance: 64.3
click at [1087, 566] on textarea "Last Name Phone +1 207-852-8168 Email jalanp@aol.com Zip code 02664 Message/Lev…" at bounding box center [1175, 599] width 385 height 136
type textarea "Last Name Phone +1 Email jalanp@aol.com Zip code 02664 Message/Level of care re…"
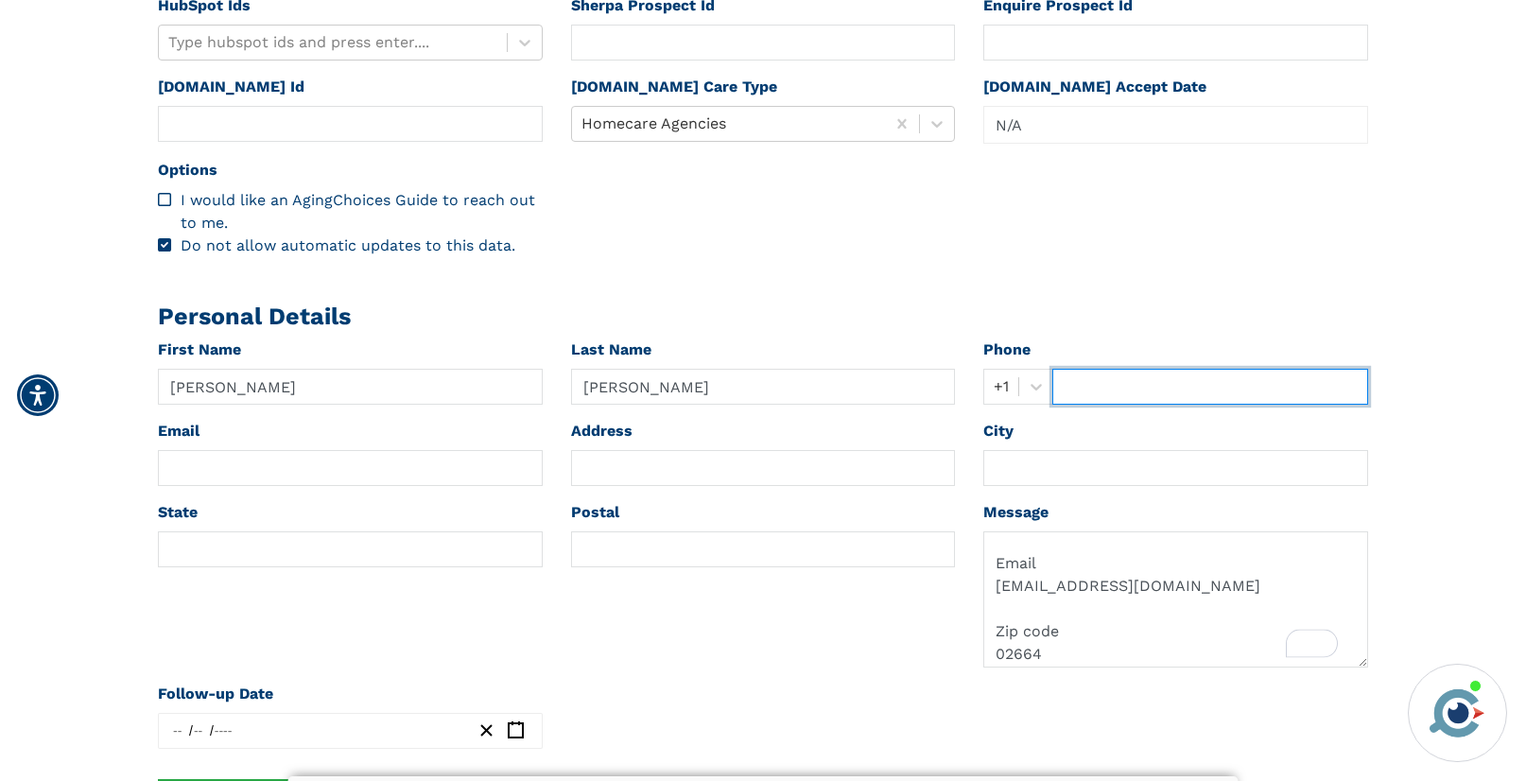
click at [1075, 377] on input "text" at bounding box center [1210, 387] width 316 height 36
paste input "207-852-8168"
type input "207-852-8168"
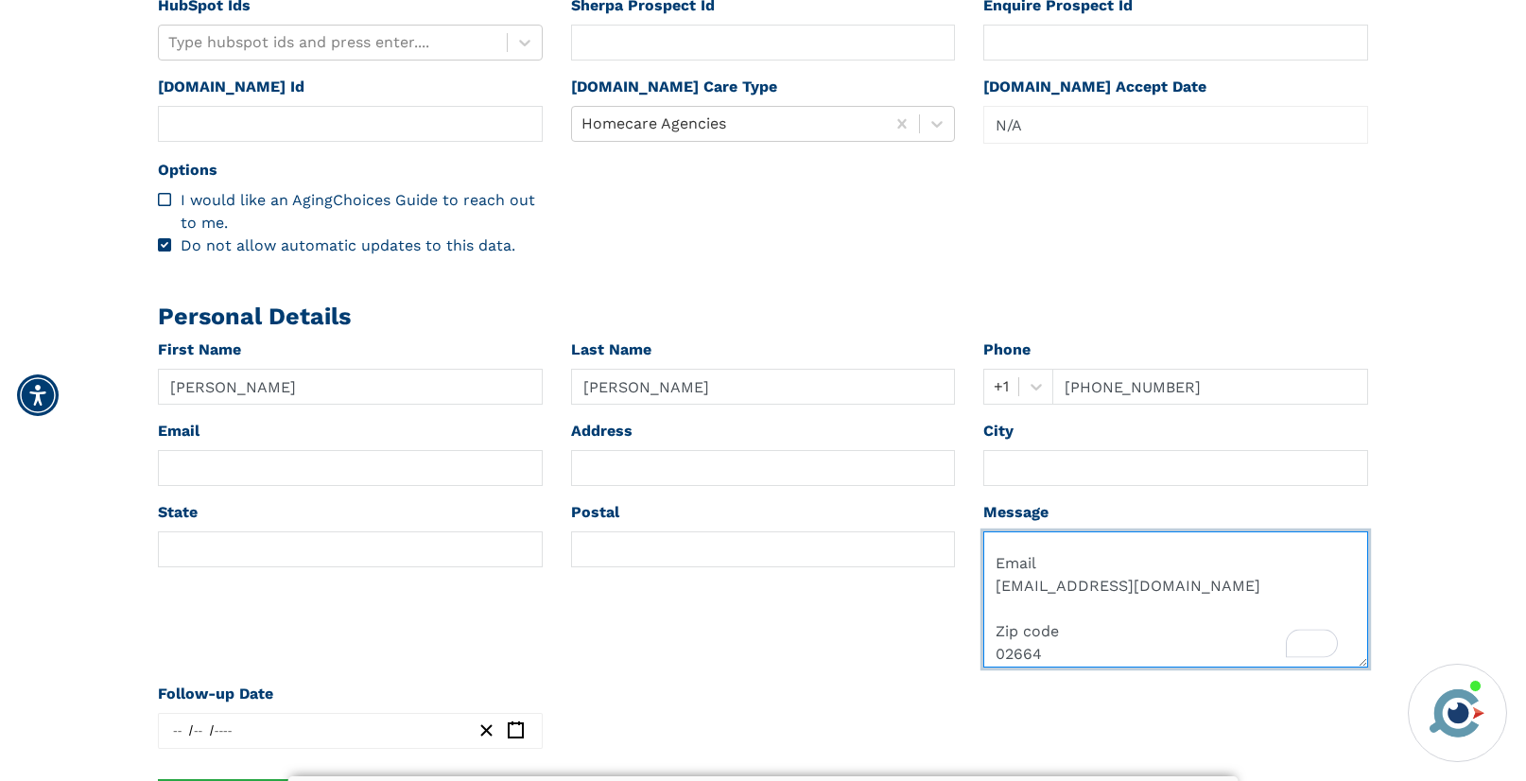
click at [1020, 630] on textarea "Last Name Phone +1 Email jalanp@aol.com Zip code 02664 Message/Level of care re…" at bounding box center [1175, 599] width 385 height 136
type textarea "Last Name Phone +1 Email Zip code 02664 Message/Level of care requested? In hom…"
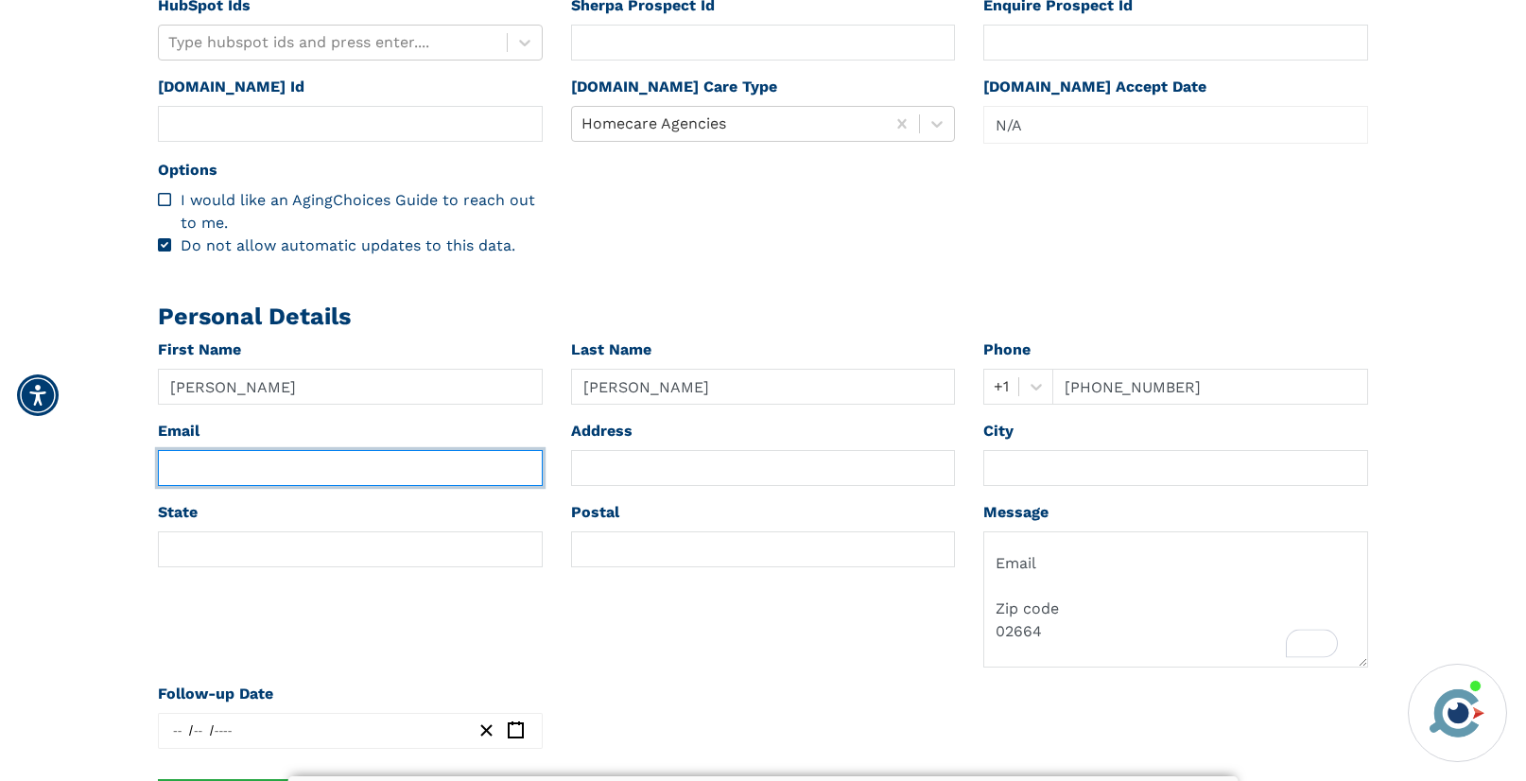
click at [267, 466] on input "text" at bounding box center [350, 468] width 385 height 36
paste input "jalanp@aol.com"
type input "jalanp@aol.com"
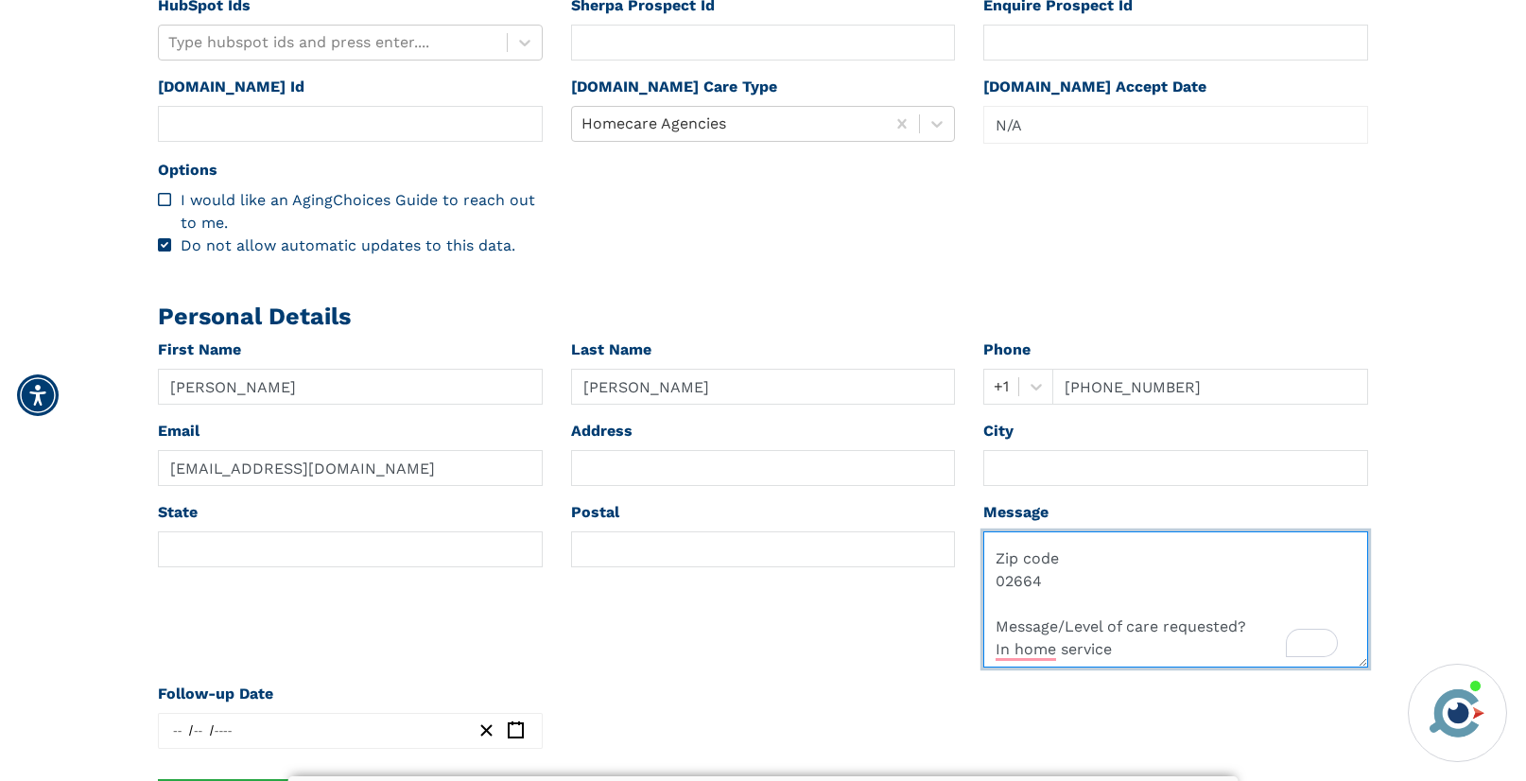
click at [1022, 588] on textarea "Last Name Phone +1 Email Zip code 02664 Message/Level of care requested? In hom…" at bounding box center [1175, 599] width 385 height 136
type textarea "Last Name Phone +1 Email Zip code Message/Level of care requested? In home serv…"
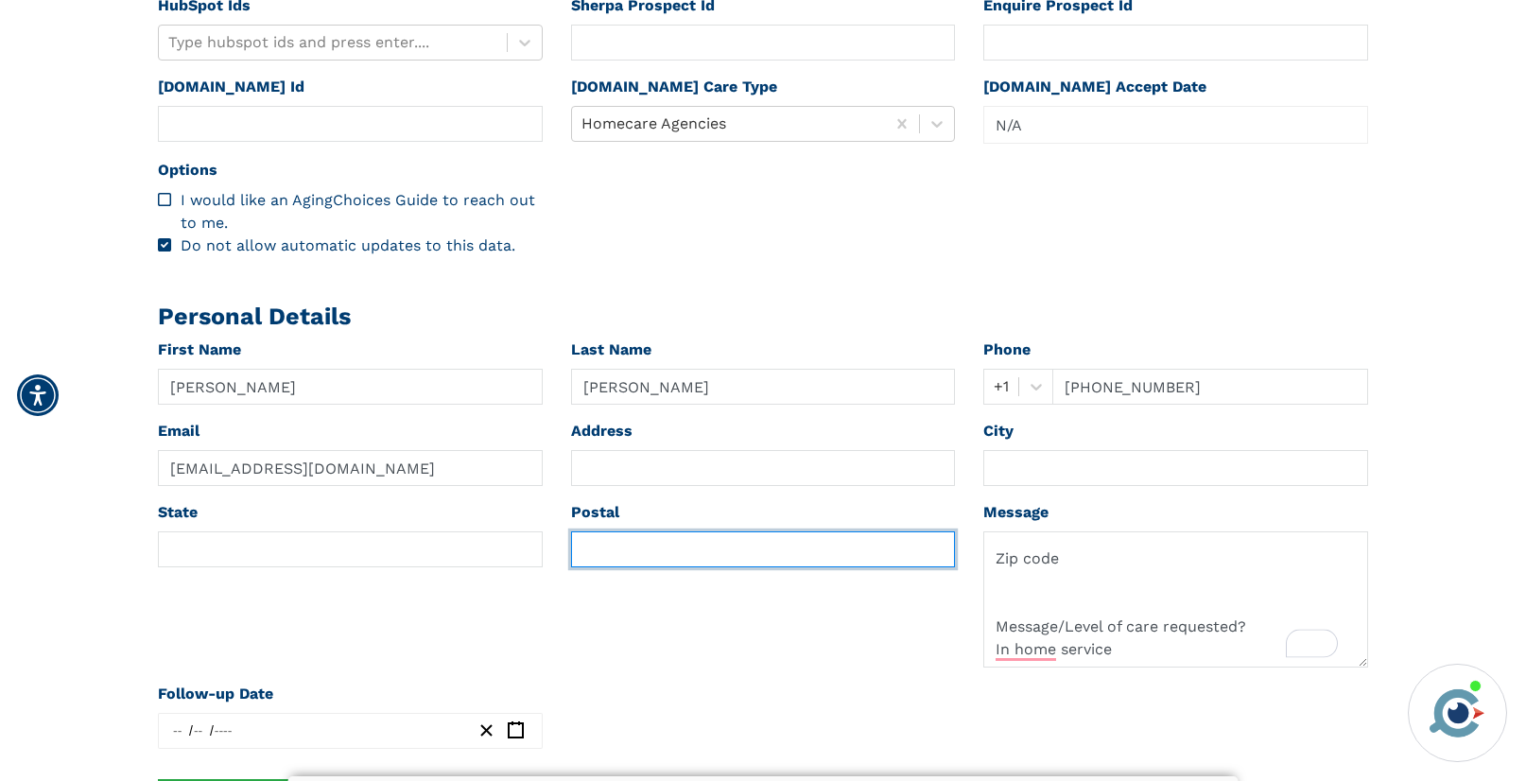
click at [593, 549] on input "text" at bounding box center [763, 549] width 385 height 36
paste input "02664"
type input "02664"
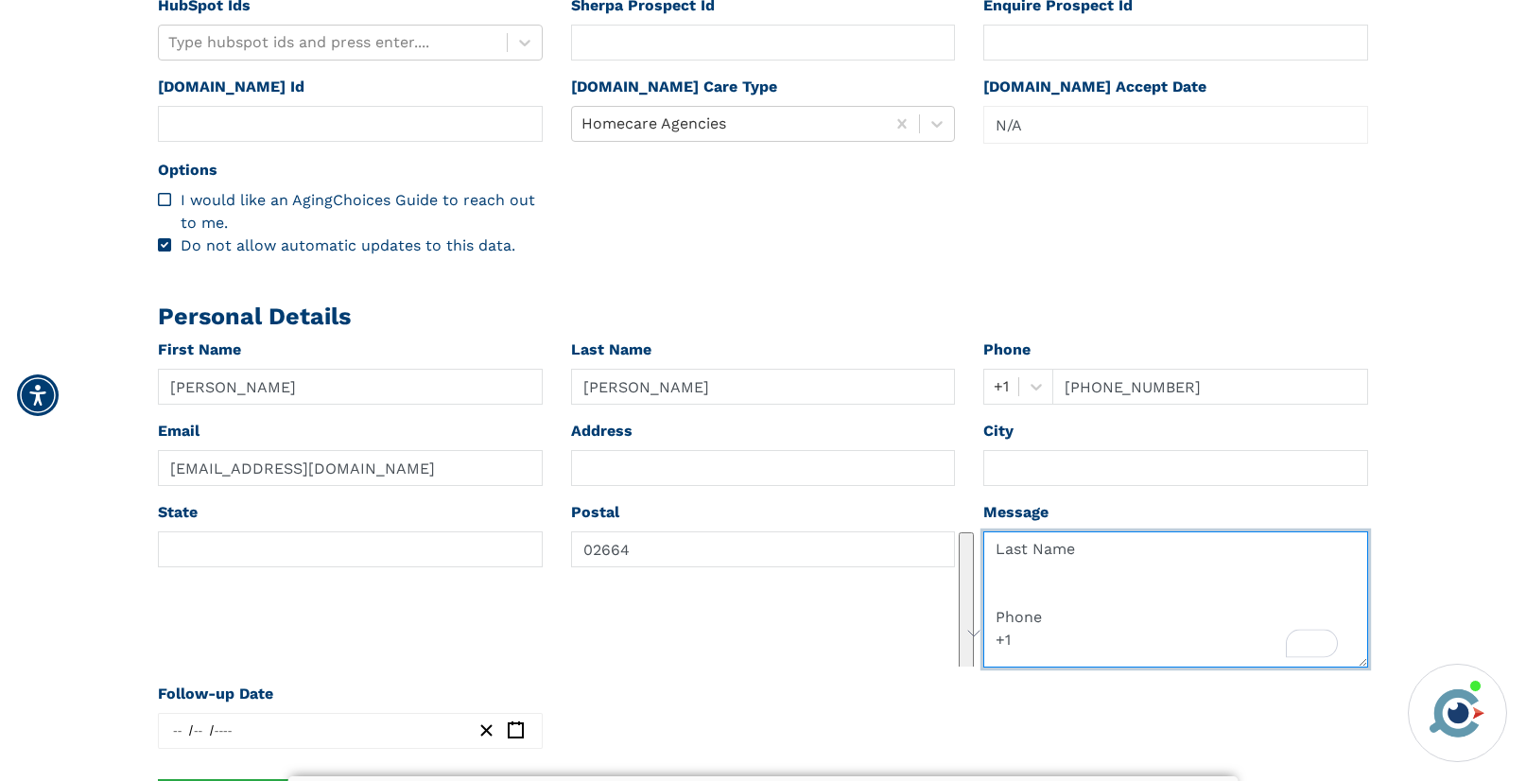
drag, startPoint x: 990, startPoint y: 625, endPoint x: 989, endPoint y: 528, distance: 96.4
click at [989, 528] on div "Message Last Name Phone +1 Email Zip code Message/Level of care requested? In h…" at bounding box center [1175, 584] width 385 height 166
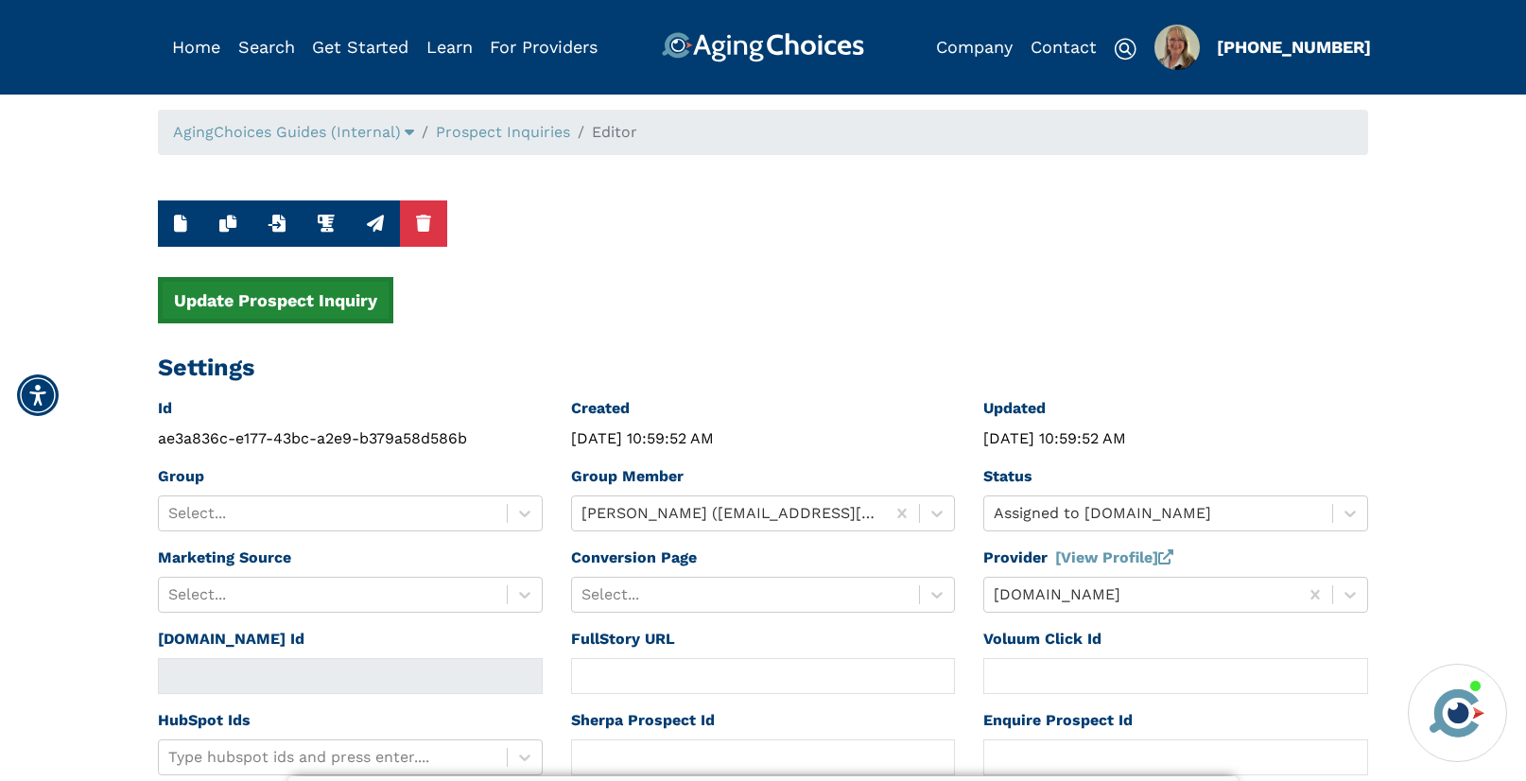
type textarea "Message/Level of care requested? In home service"
click at [351, 313] on button "Update Prospect Inquiry" at bounding box center [275, 300] width 235 height 46
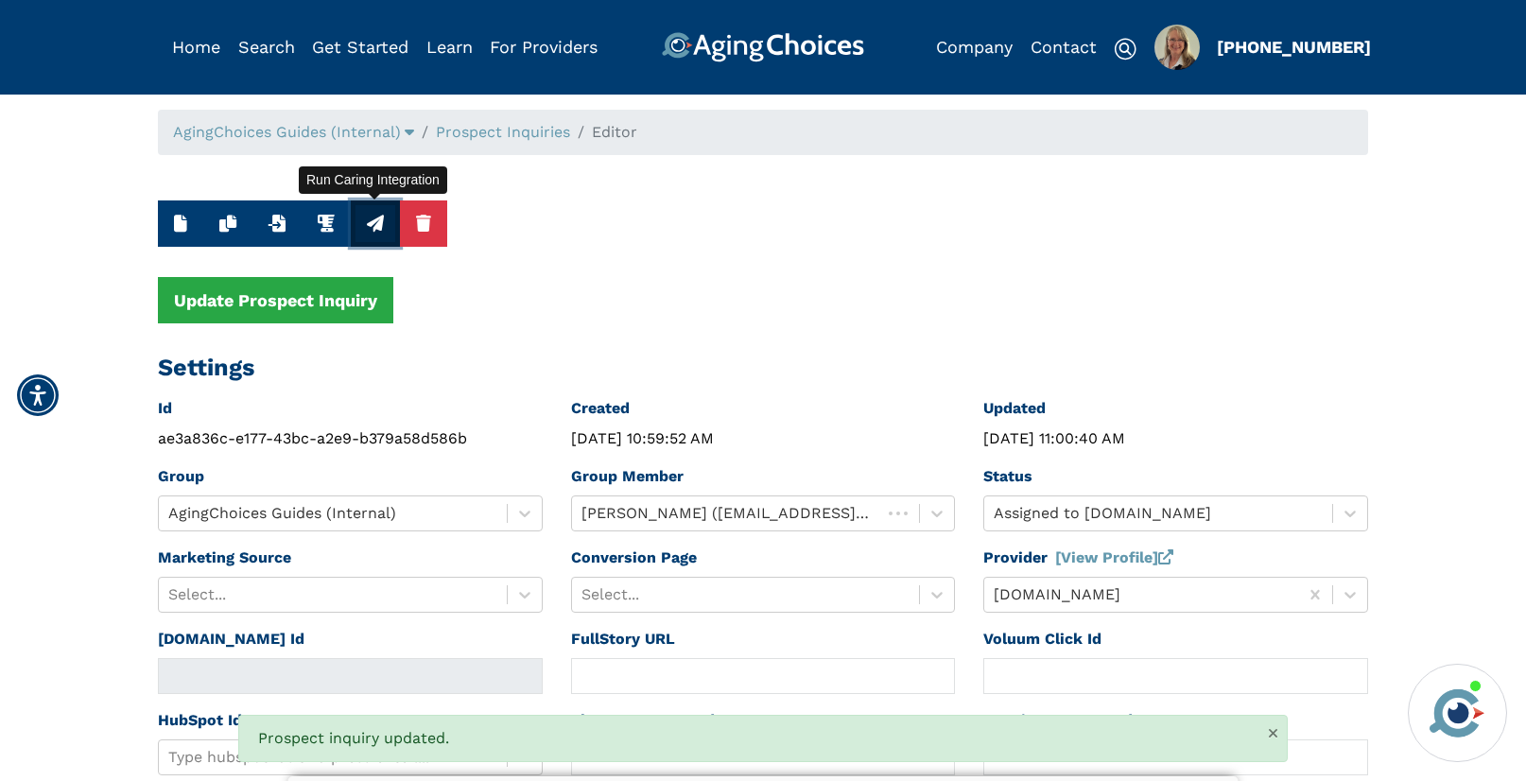
click at [373, 225] on icon "button" at bounding box center [375, 223] width 17 height 17
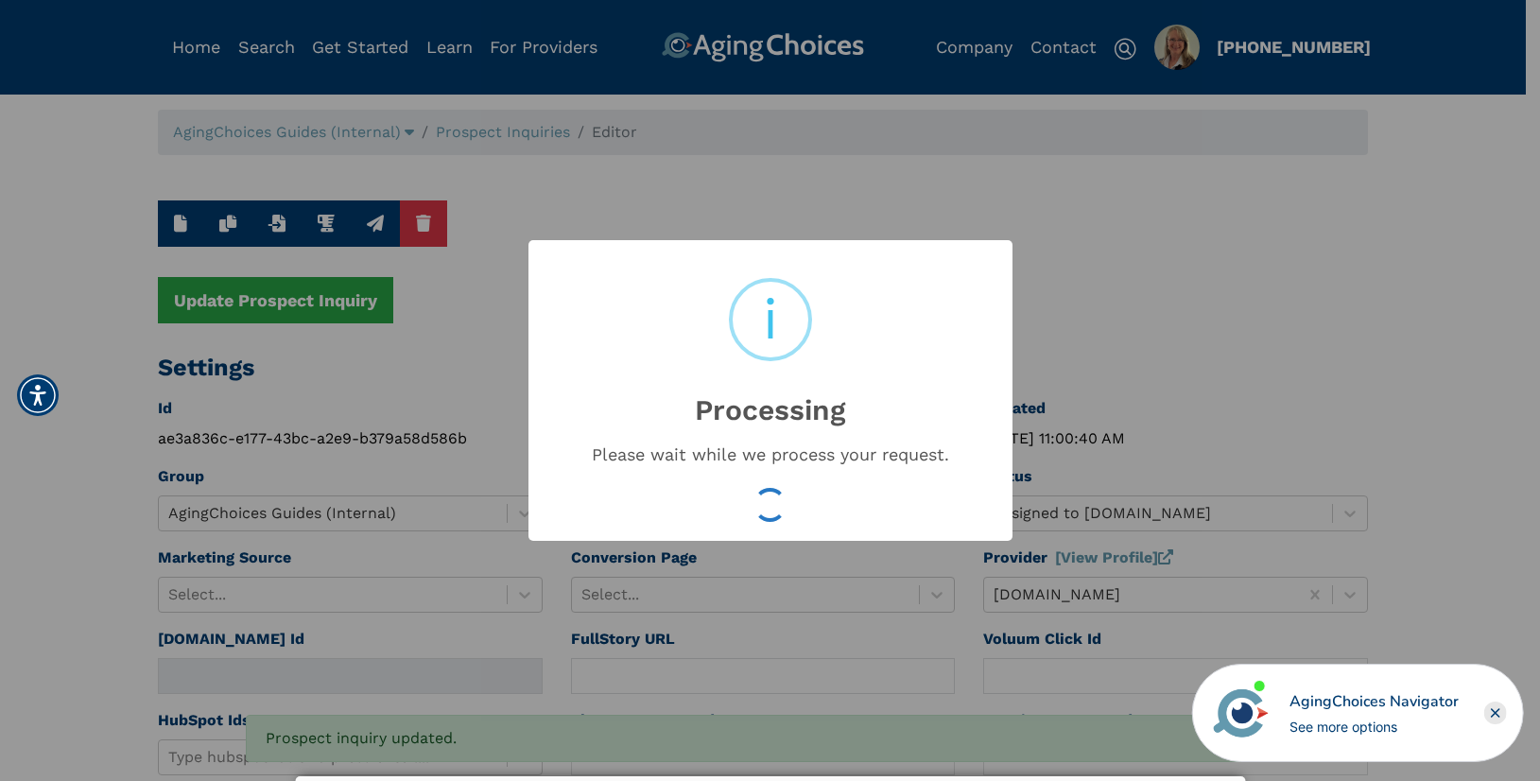
type input "16591618"
type input "Sep 9, 2025 11:00:43 AM"
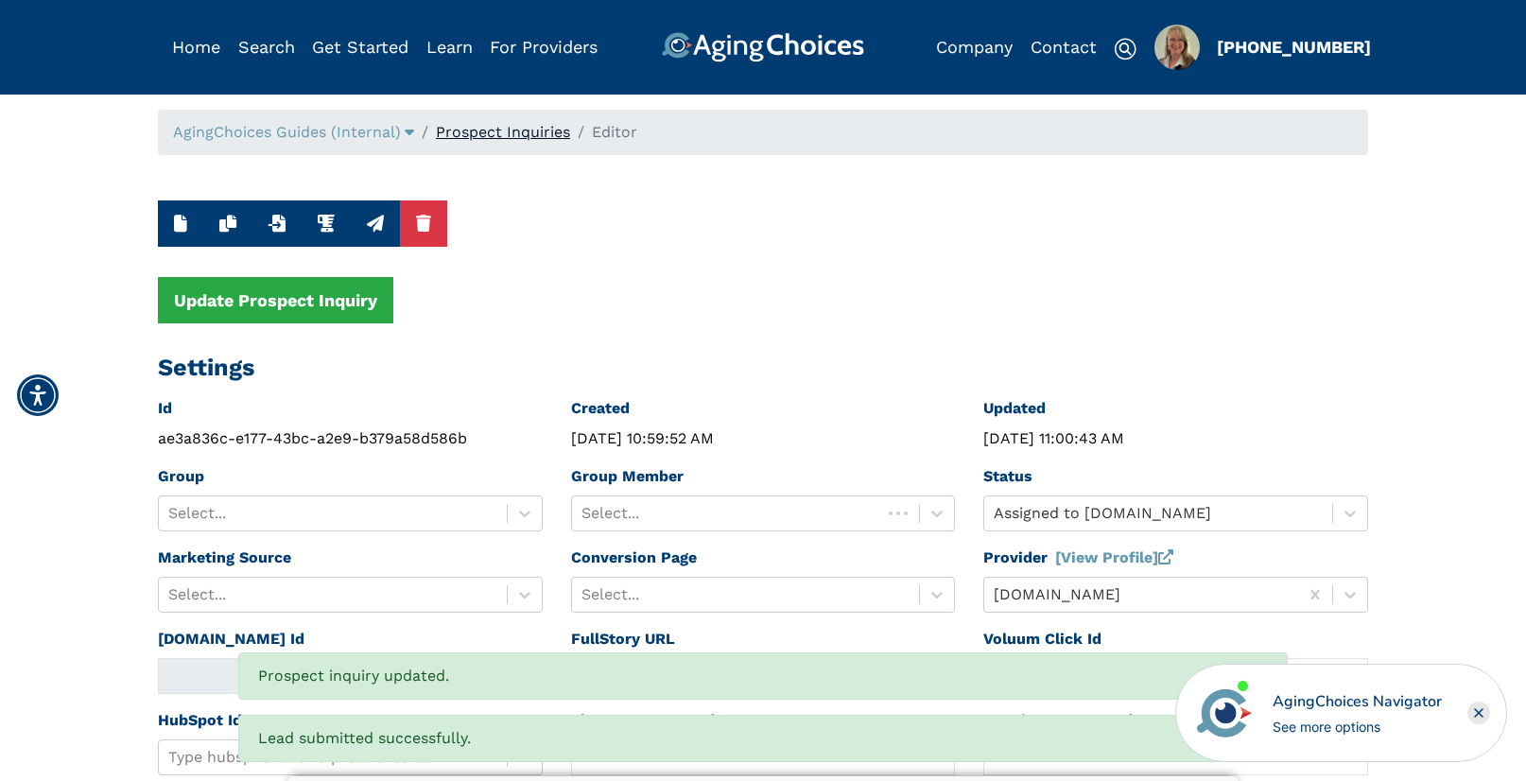
click at [533, 130] on link "Prospect Inquiries" at bounding box center [503, 132] width 134 height 18
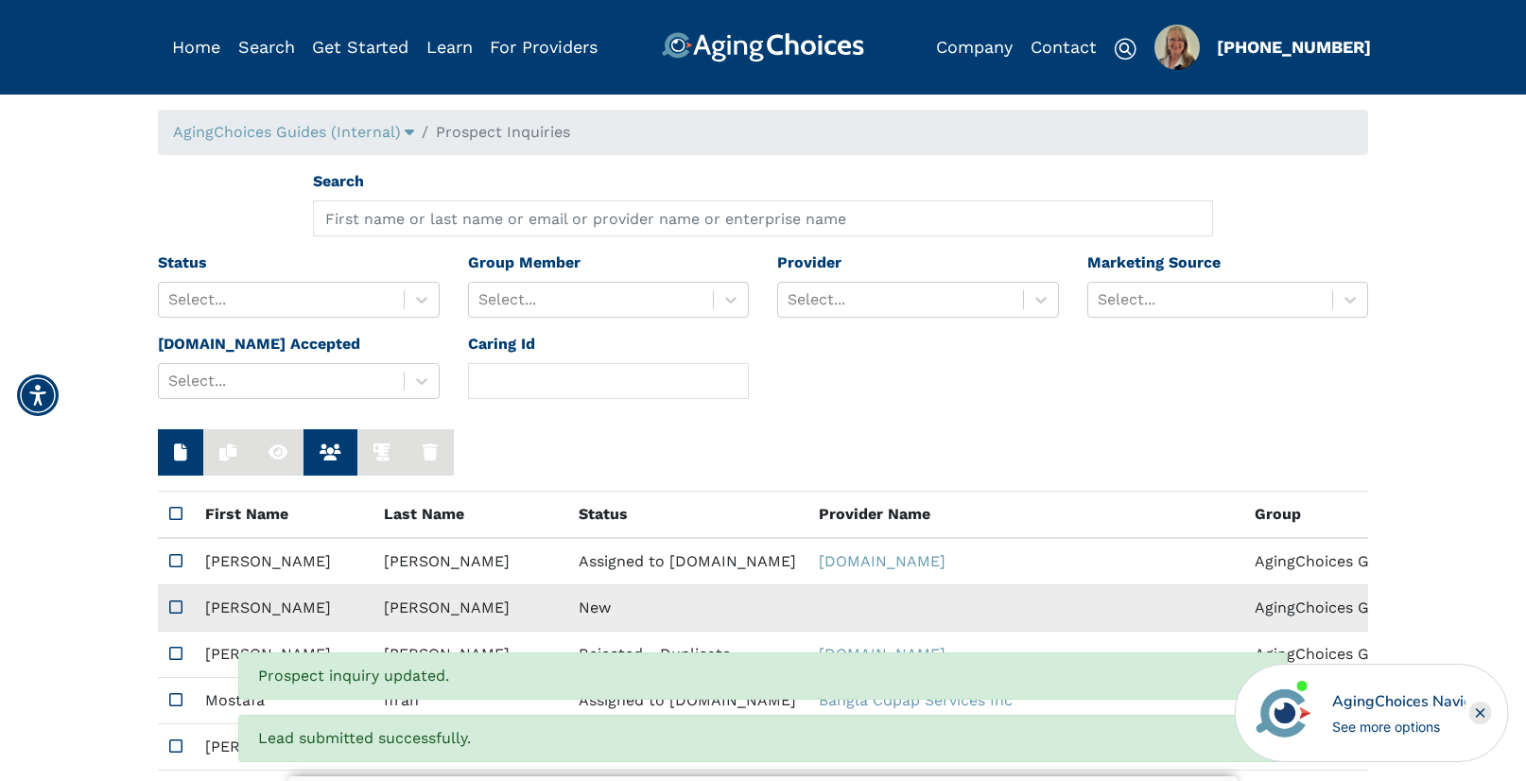
click at [406, 598] on td "Rodriguez" at bounding box center [469, 608] width 195 height 46
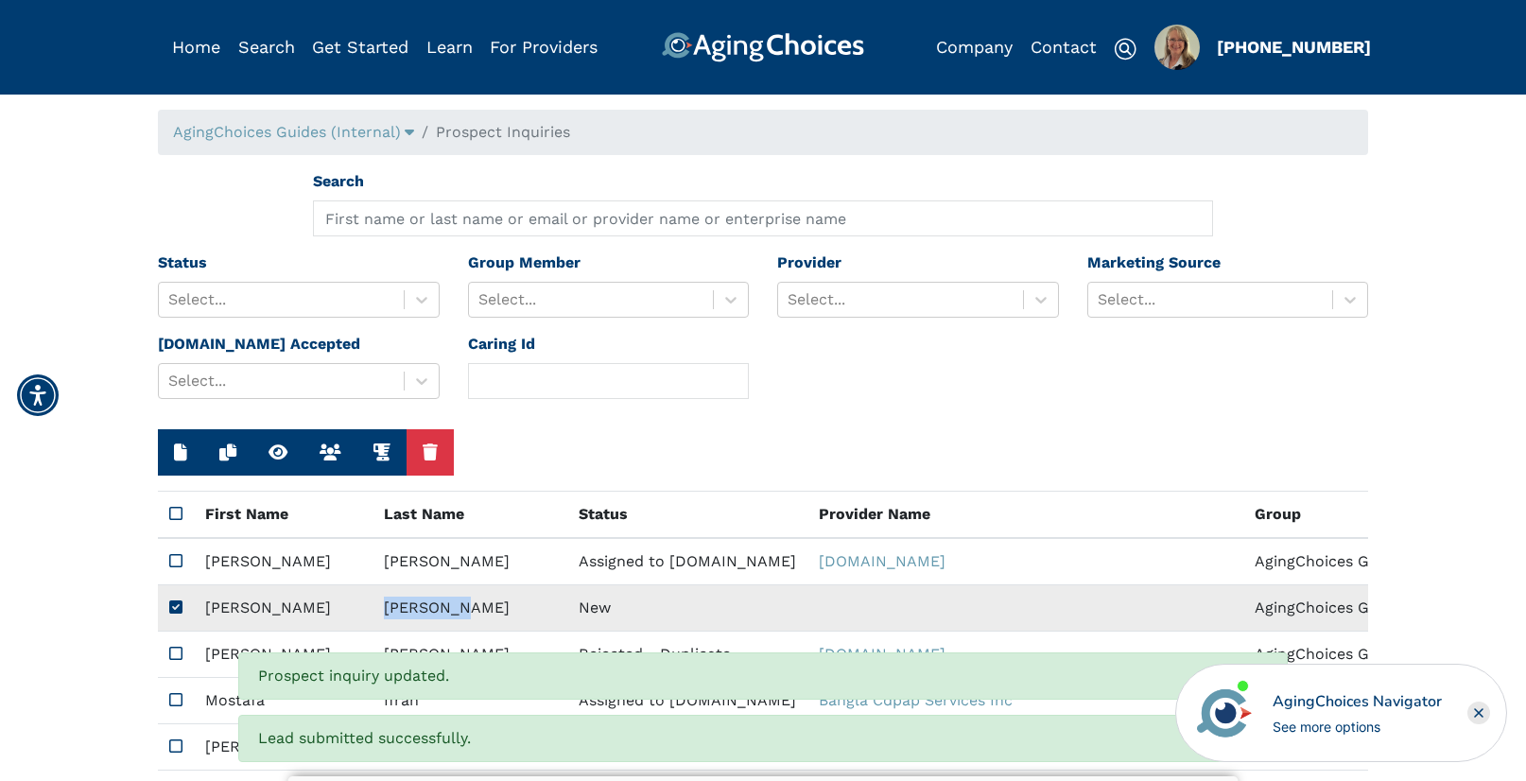
click at [406, 598] on td "Rodriguez" at bounding box center [469, 608] width 195 height 46
type input "https://app.fullstory.com/ui/KWY46/session/ba97551b-ae09-401e-a562-af167c899db2…"
type input "N/A"
type input "Wilfredo"
type input "Rodriguez"
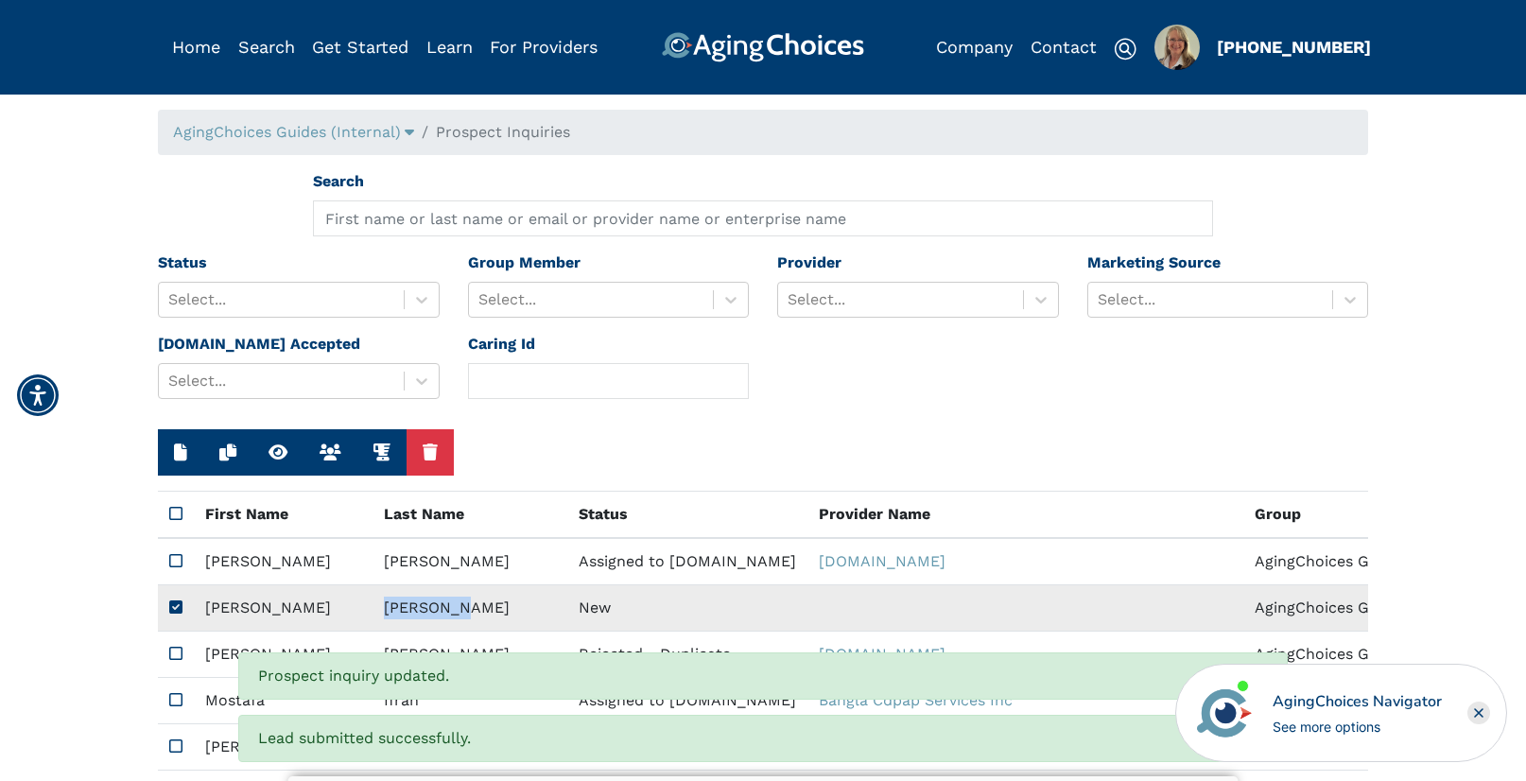
type input "203-690-4565"
type input "wilfredorodriguez191@gmail.com"
type input "06770"
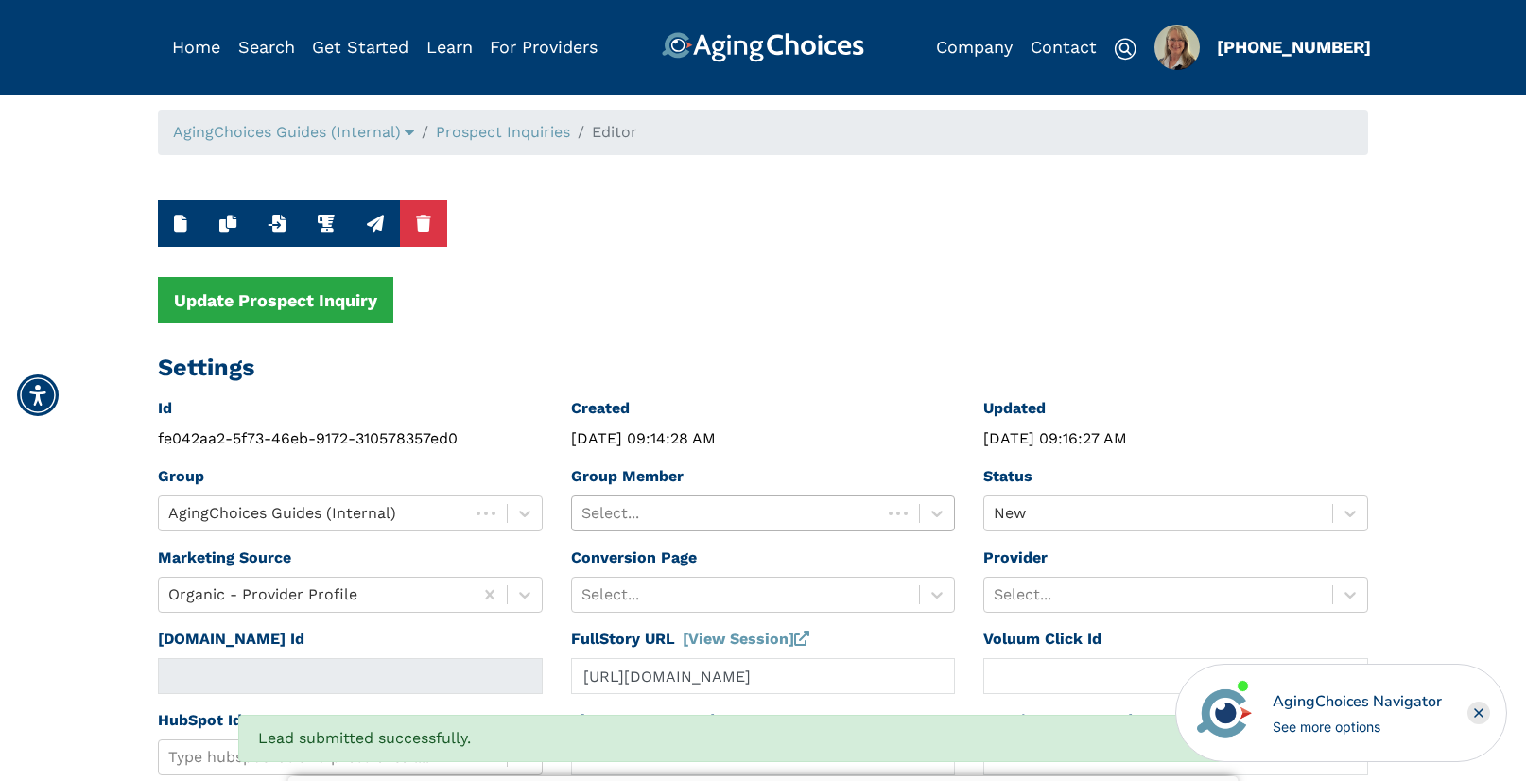
click at [664, 507] on div at bounding box center [726, 513] width 291 height 26
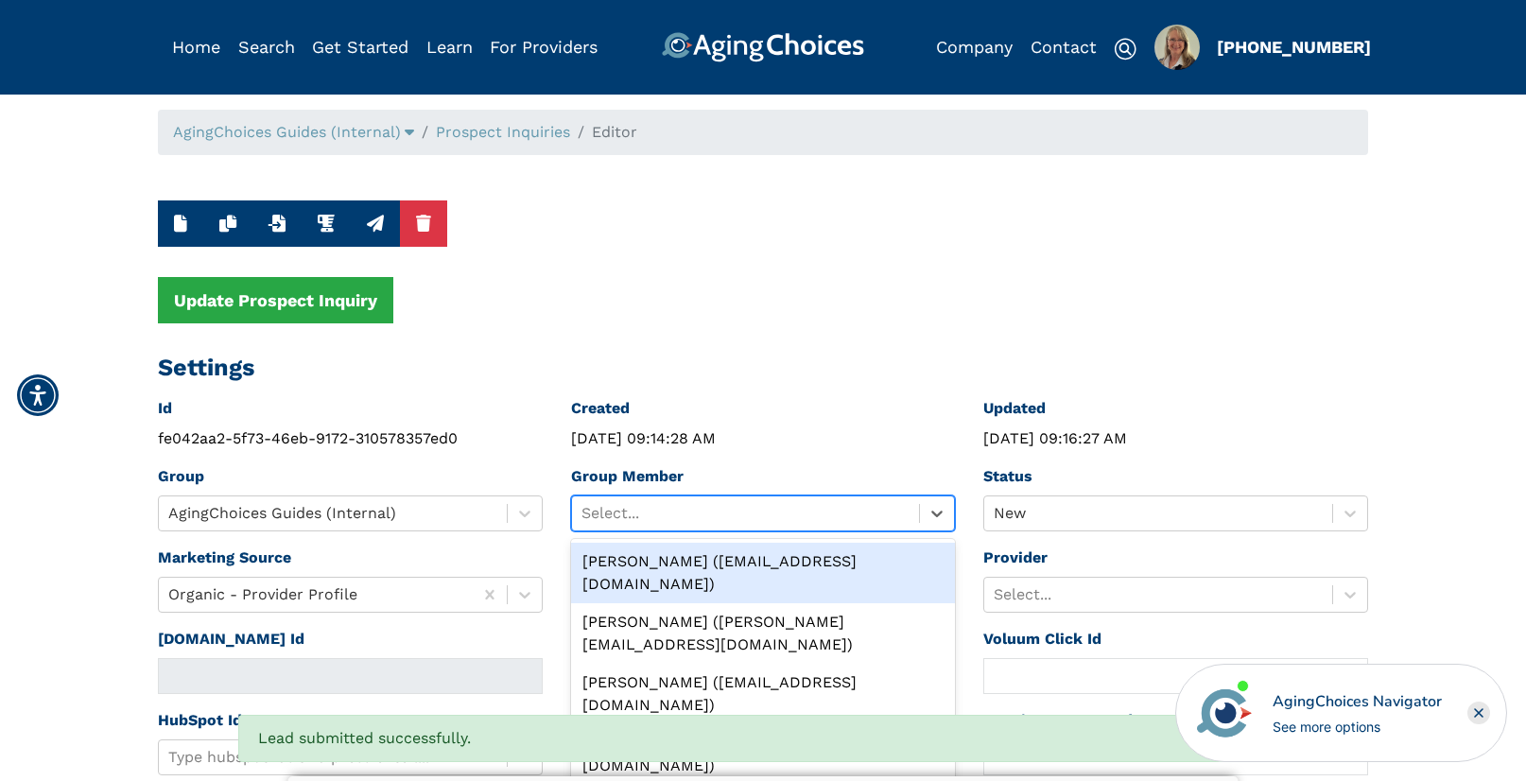
click at [665, 563] on div "Peggy Wilcox (pwilcox@lifestylecx.com)" at bounding box center [763, 573] width 385 height 60
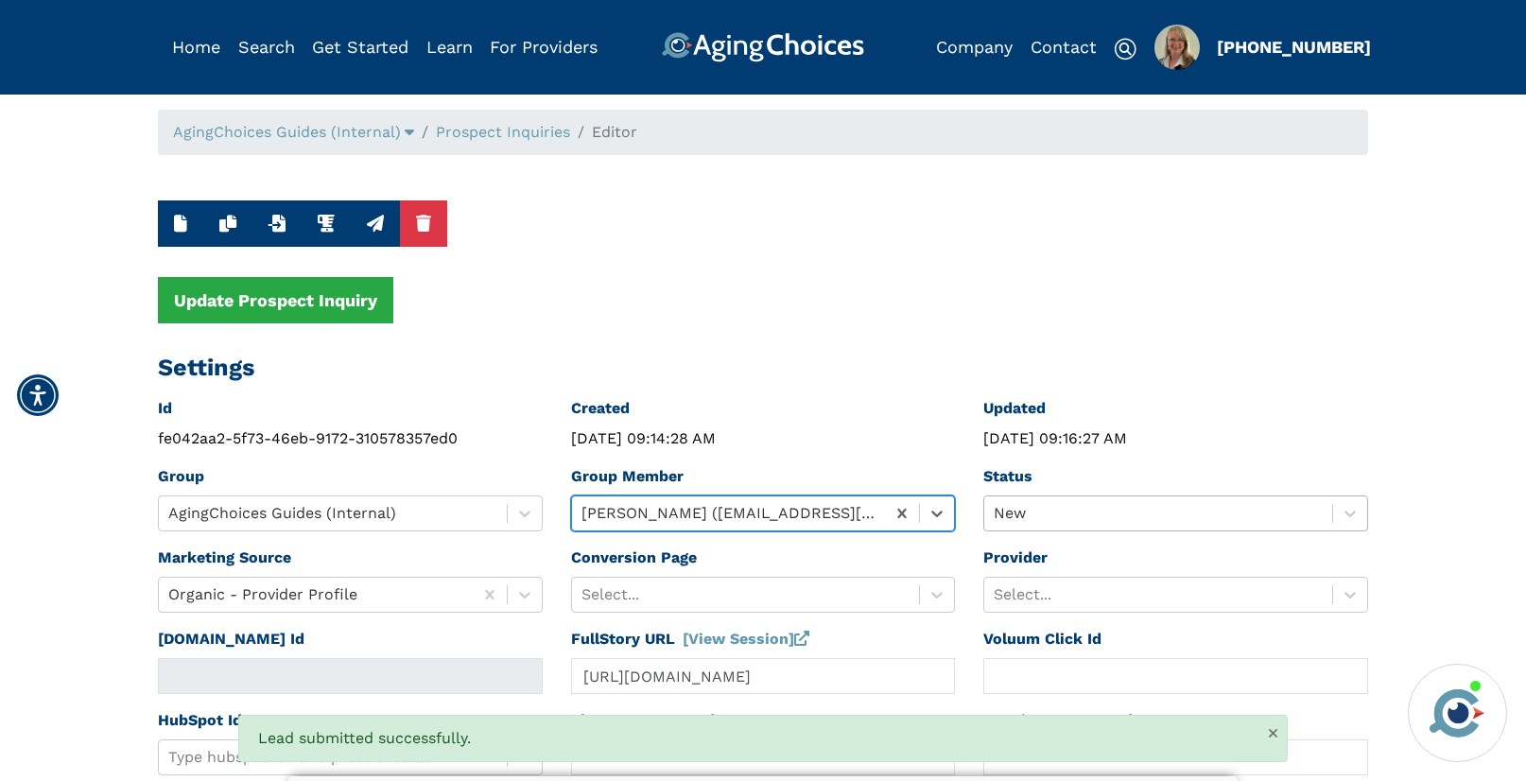
click at [1051, 515] on div "New" at bounding box center [1175, 513] width 385 height 36
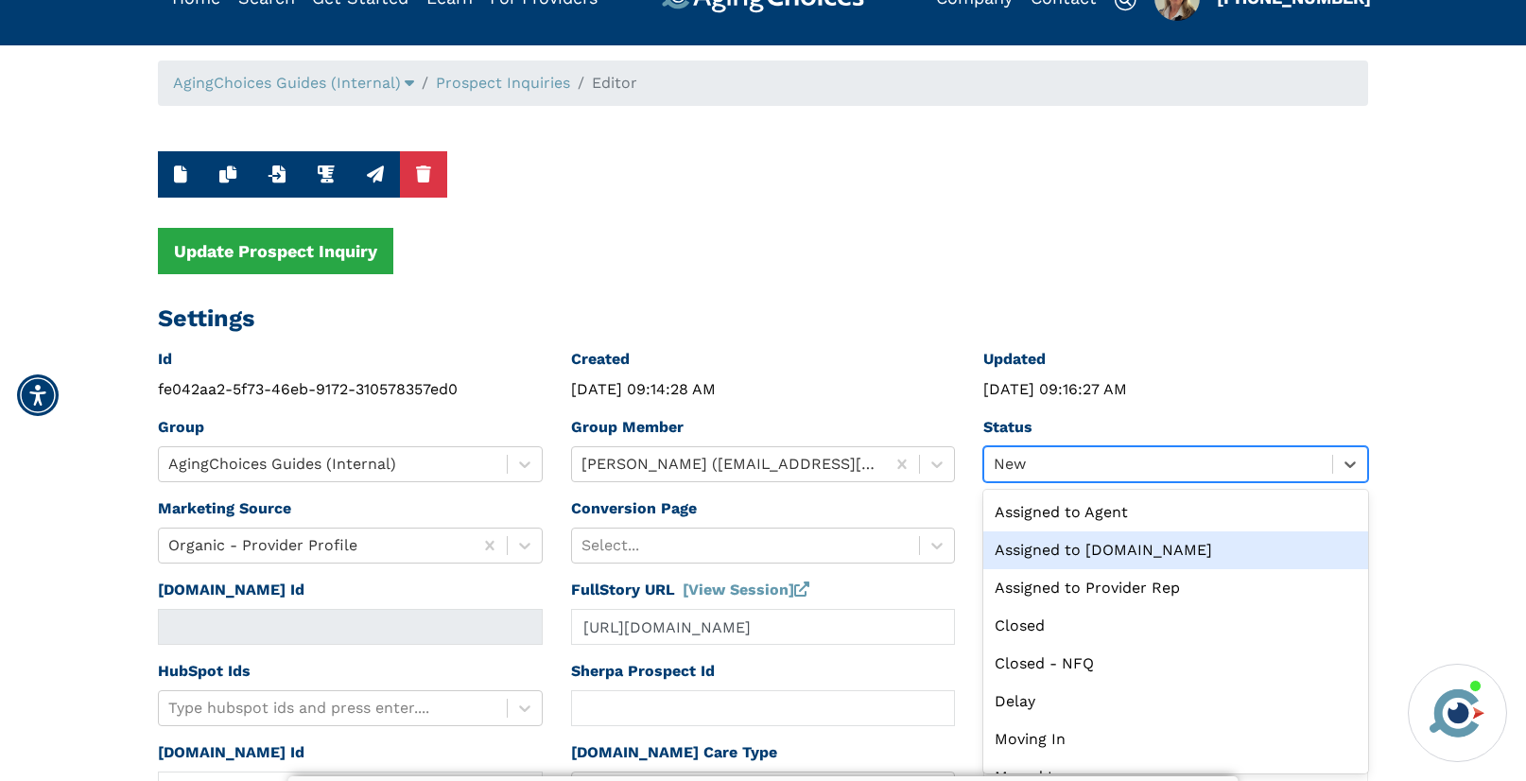
click at [1068, 550] on div "Assigned to Caring.com" at bounding box center [1175, 550] width 385 height 38
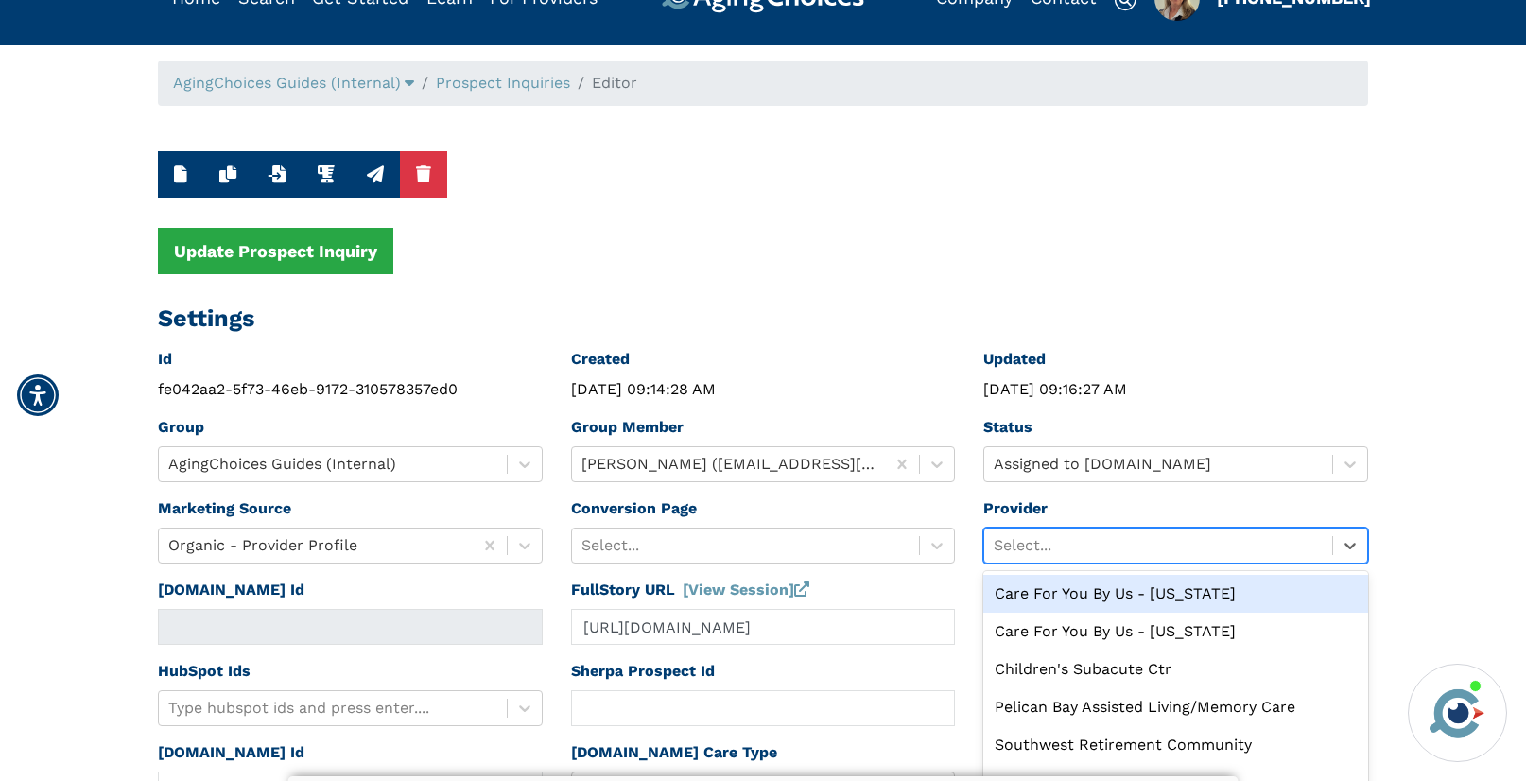
click at [1063, 546] on div "option Care For You By Us - Michigan focused, 1 of 10. 10 results available. Us…" at bounding box center [1175, 545] width 385 height 36
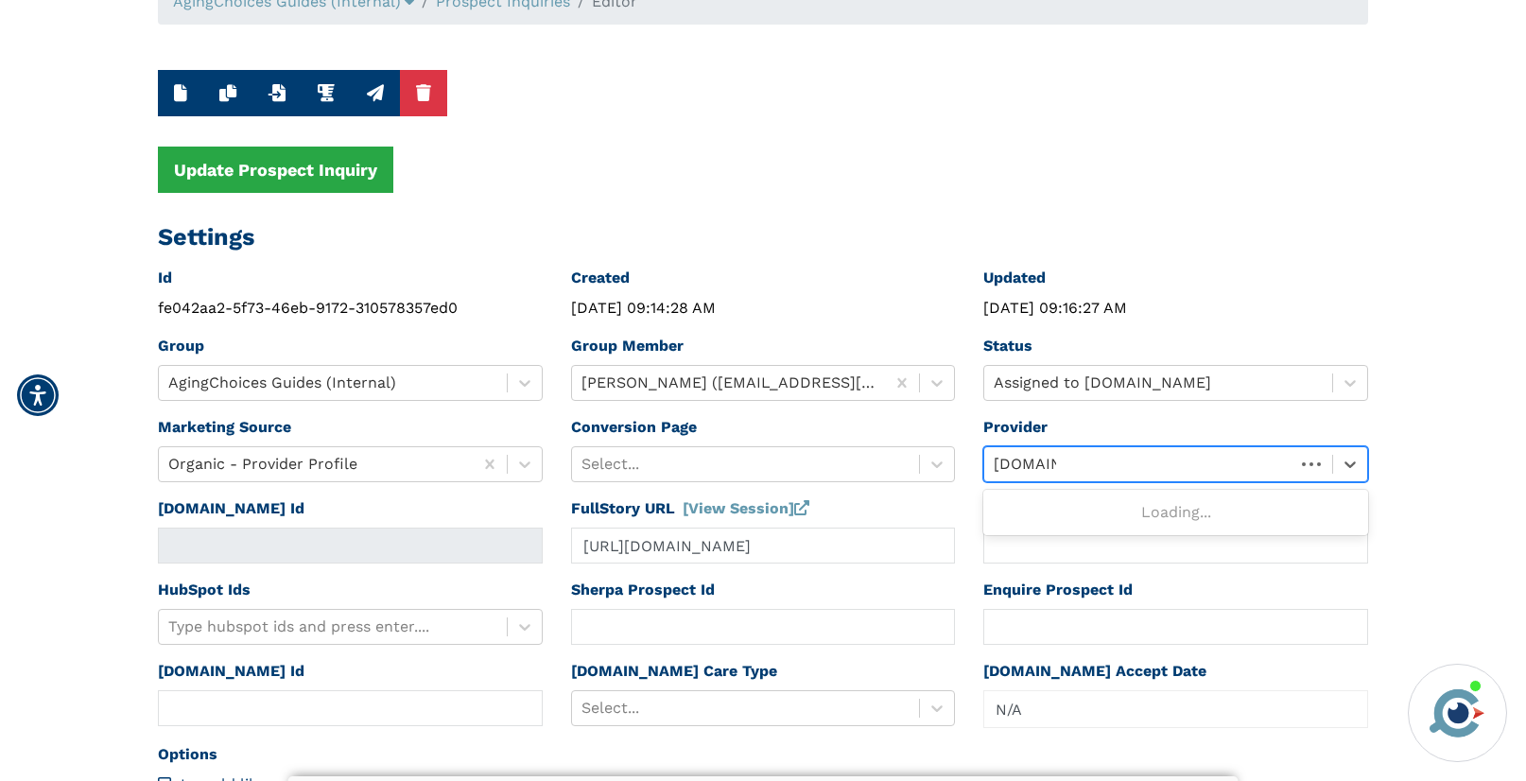
type input "caring.com"
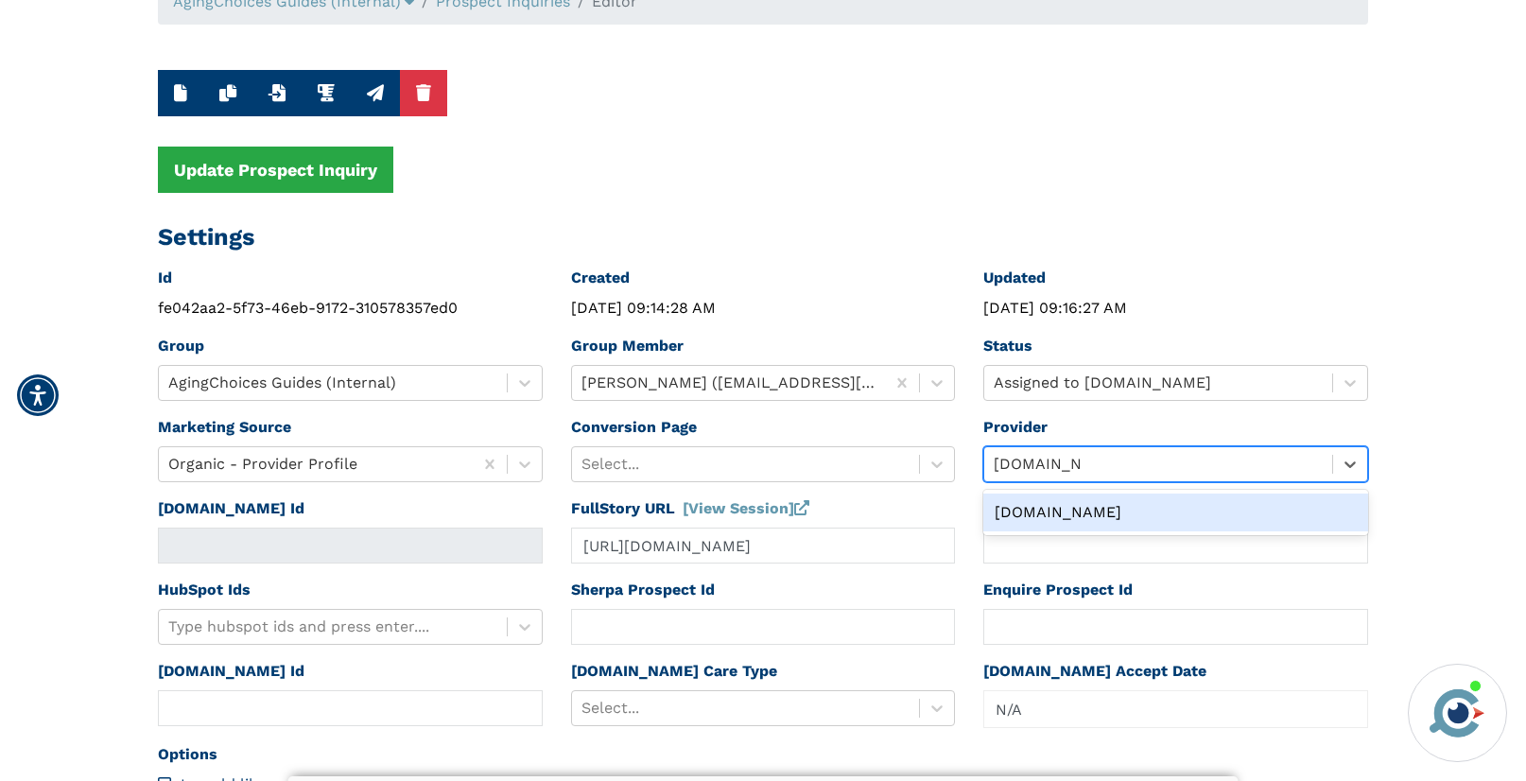
click at [1002, 513] on div "Caring.com" at bounding box center [1175, 512] width 385 height 38
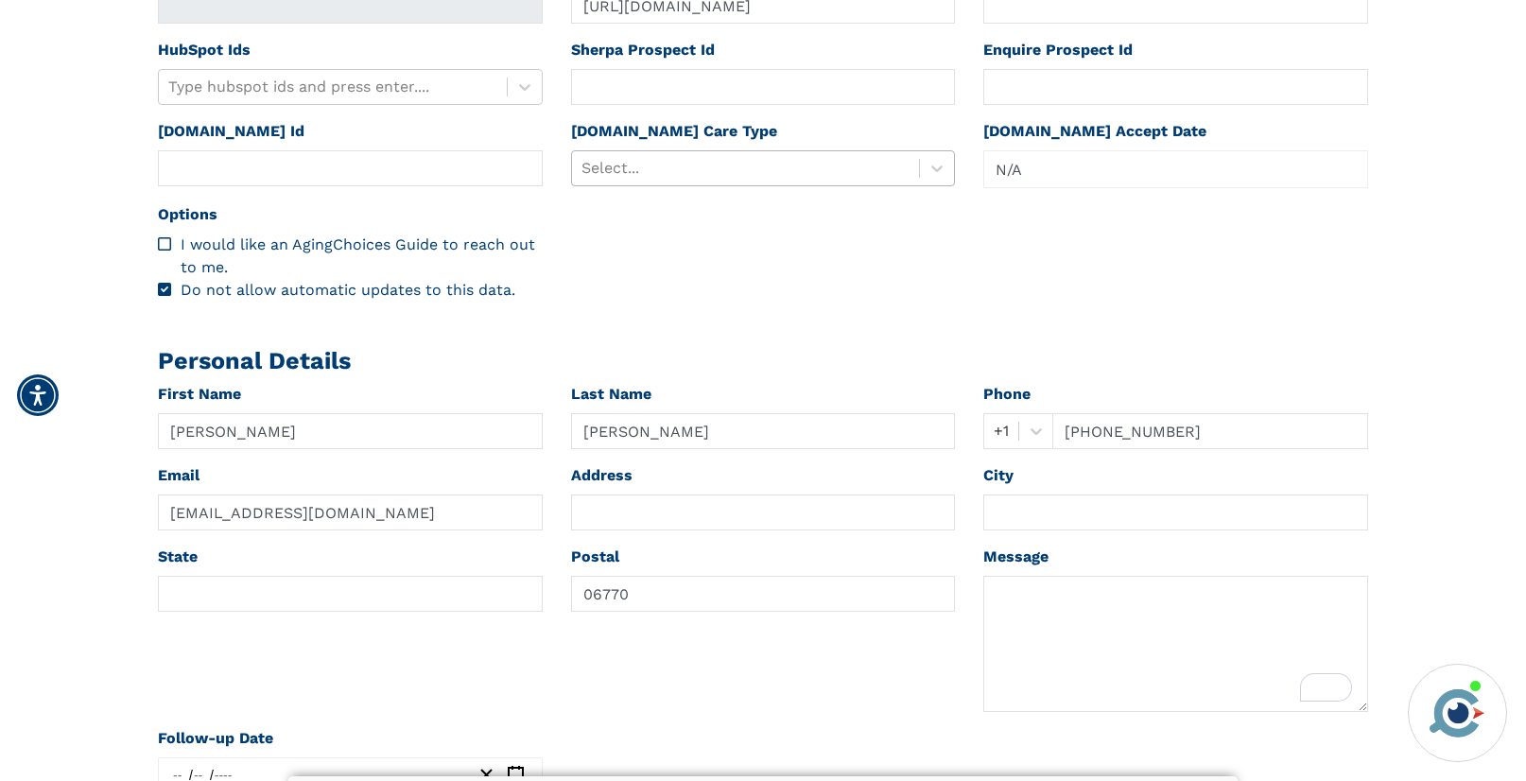
click at [619, 160] on div at bounding box center [745, 168] width 329 height 26
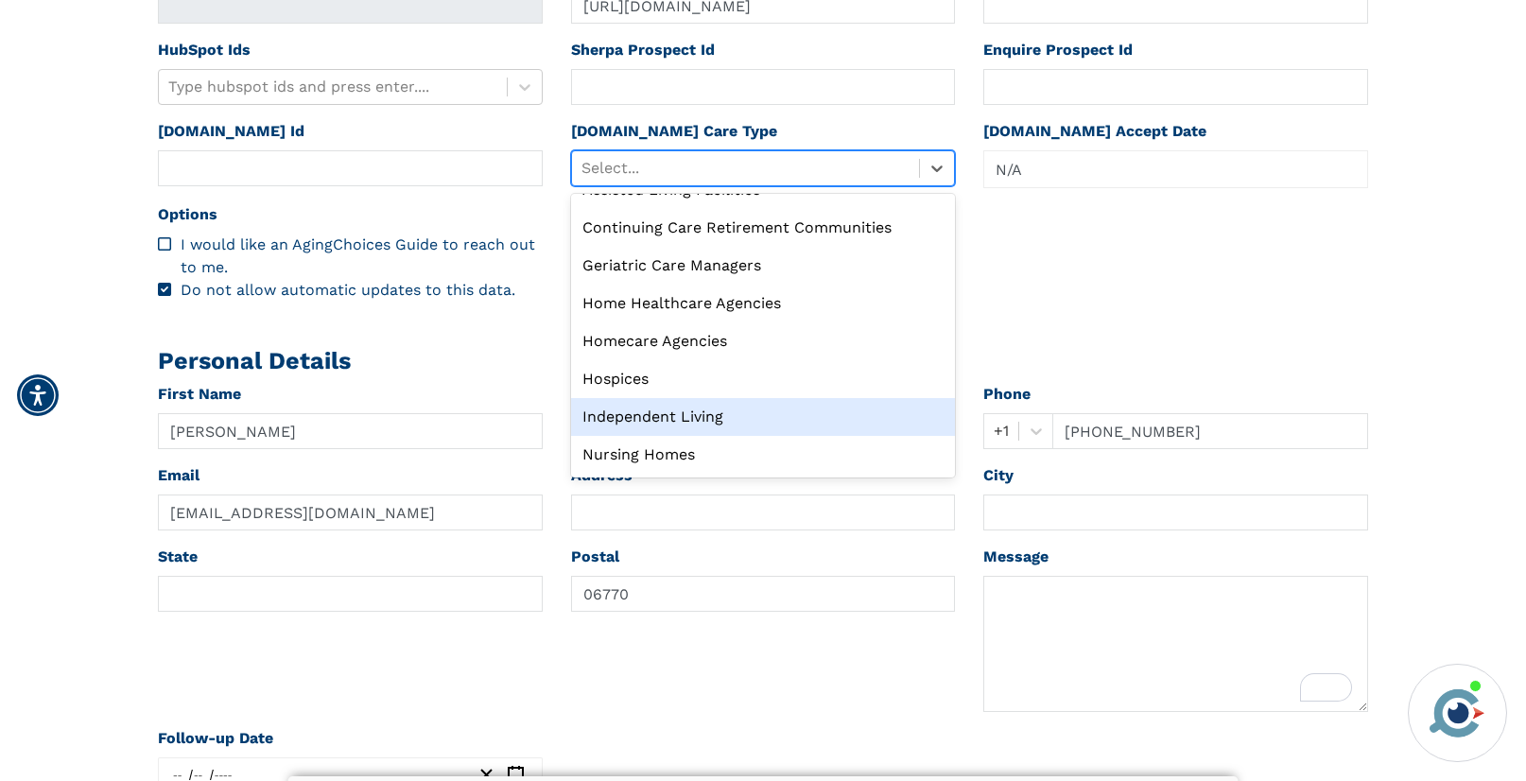
click at [672, 419] on div "Independent Living" at bounding box center [763, 417] width 385 height 38
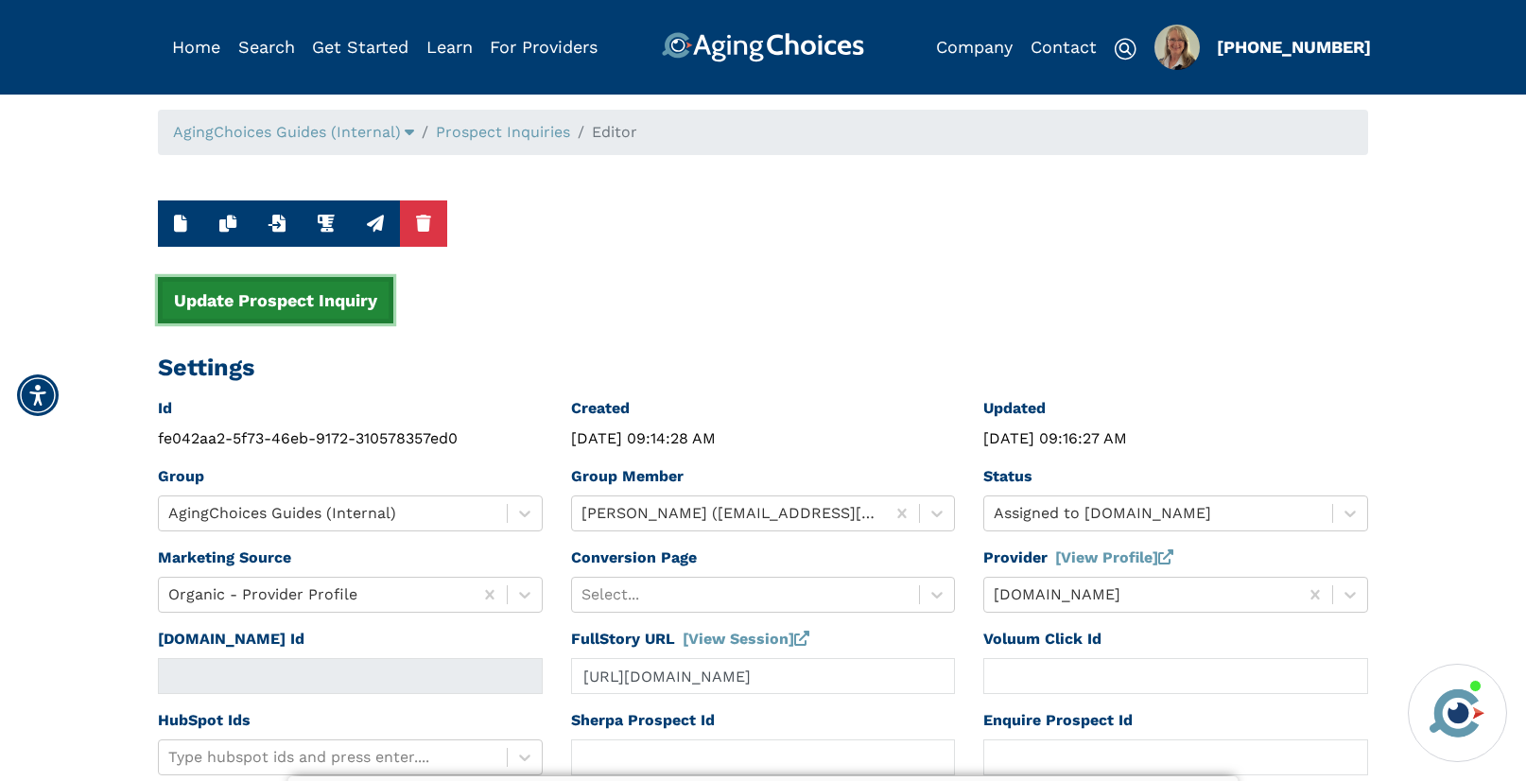
click at [235, 290] on button "Update Prospect Inquiry" at bounding box center [275, 300] width 235 height 46
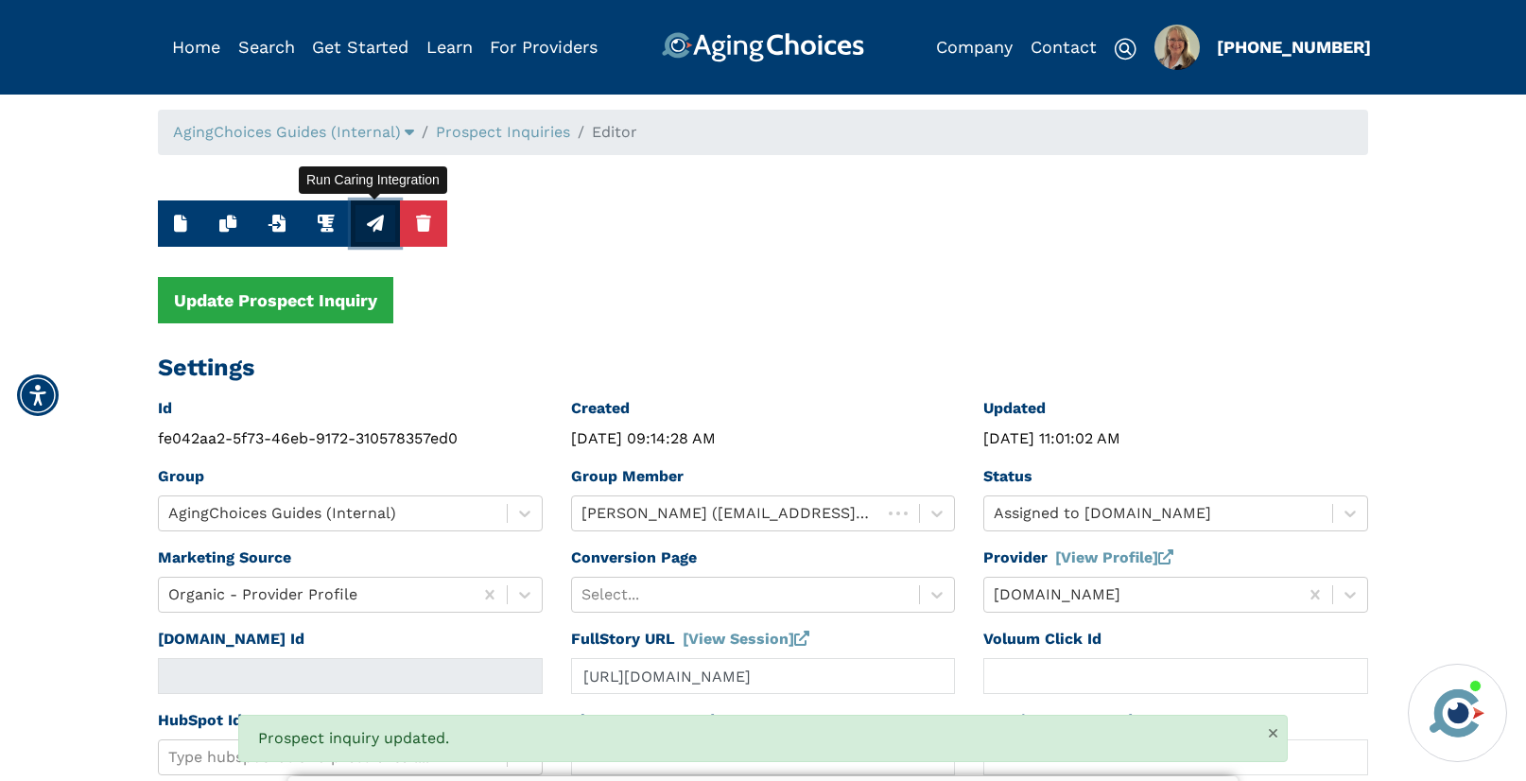
click at [374, 232] on button "button" at bounding box center [375, 223] width 49 height 46
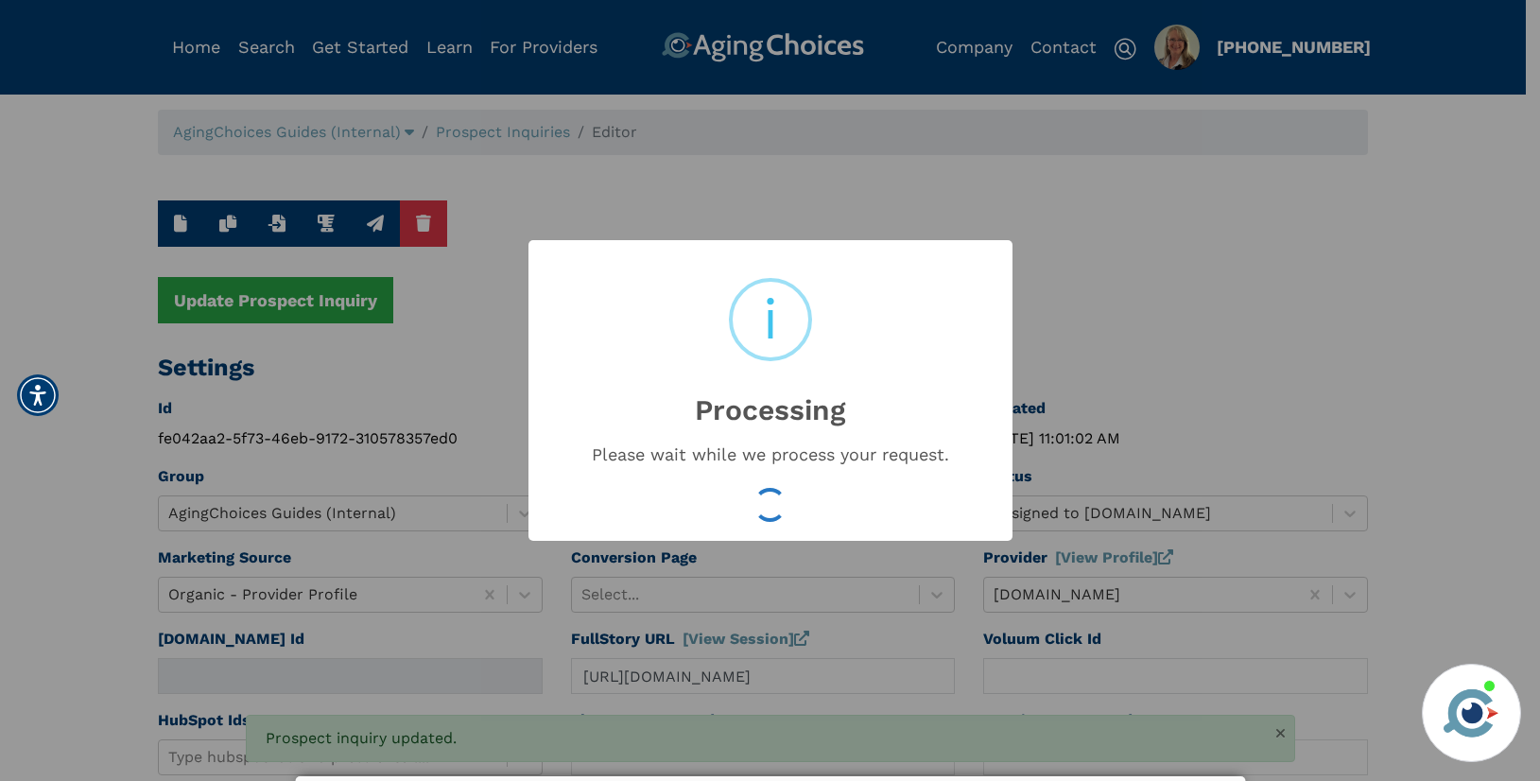
type input "16591622"
type input "Sep 9, 2025 11:01:05 AM"
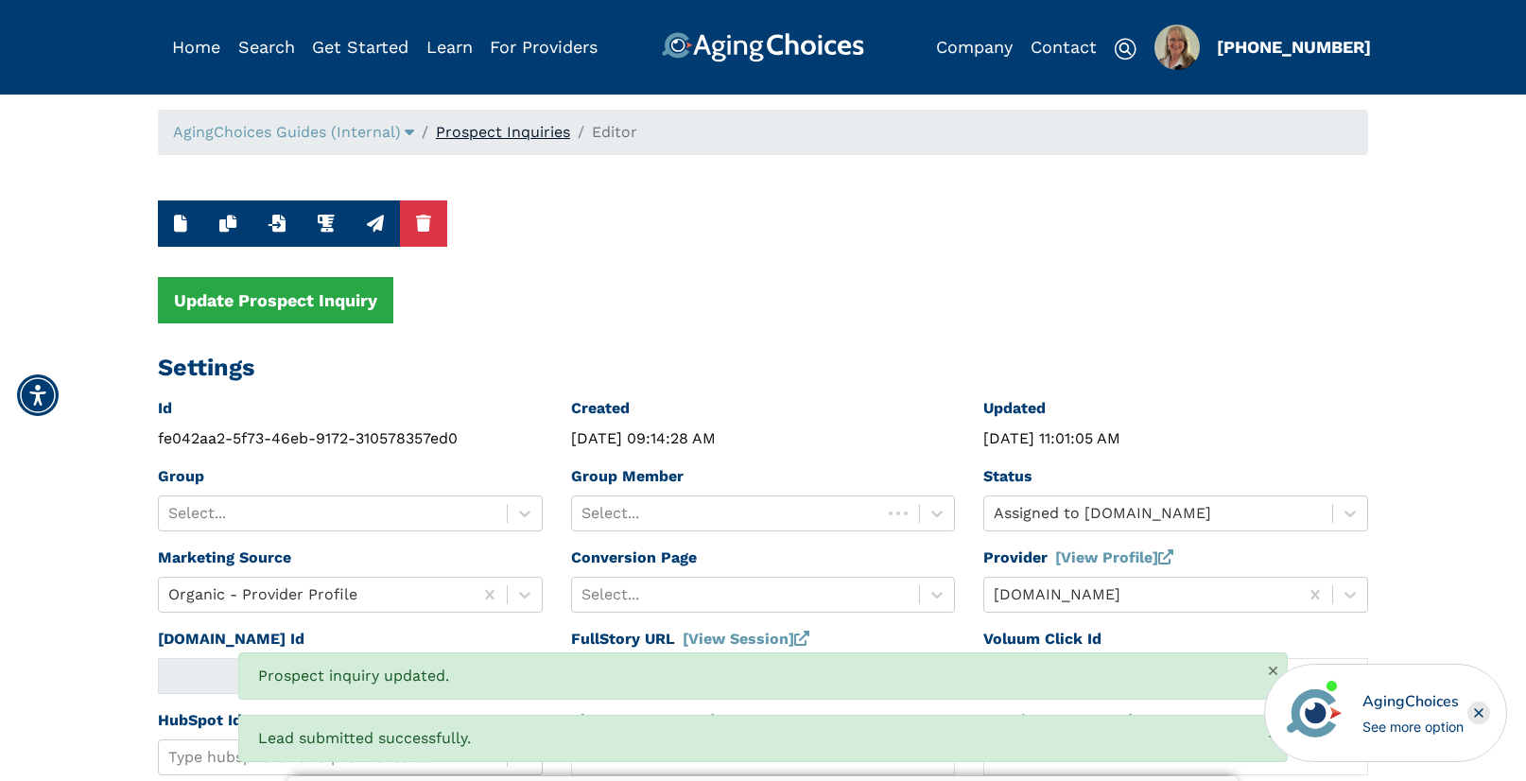
click at [546, 130] on link "Prospect Inquiries" at bounding box center [503, 132] width 134 height 18
